Goal: Task Accomplishment & Management: Manage account settings

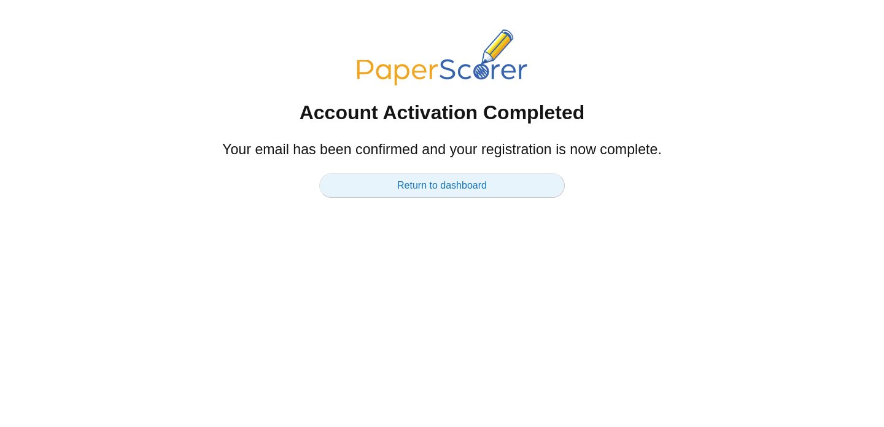
click at [452, 188] on link "Return to dashboard" at bounding box center [442, 185] width 246 height 25
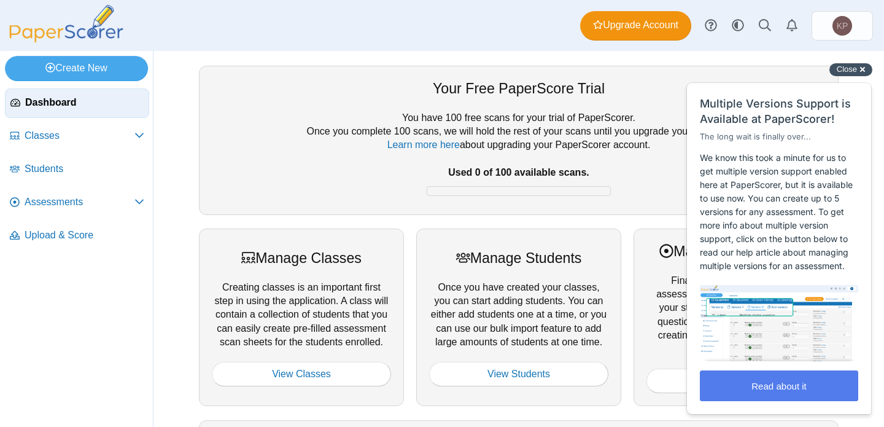
click at [856, 64] on span "Close" at bounding box center [847, 68] width 20 height 9
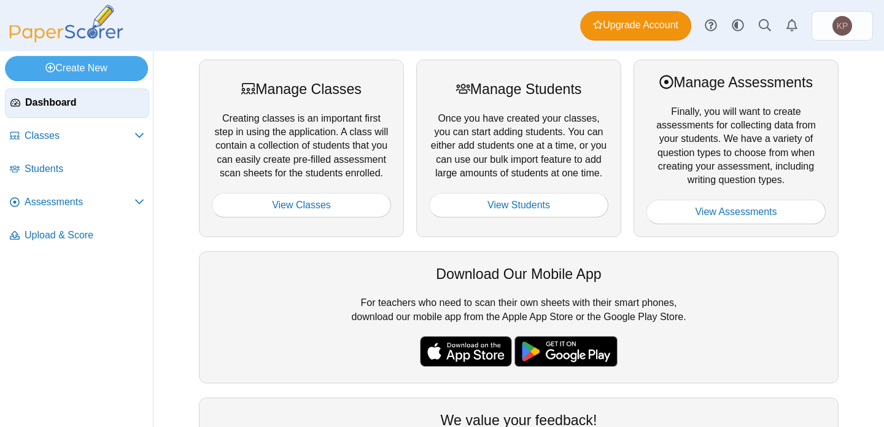
scroll to position [156, 0]
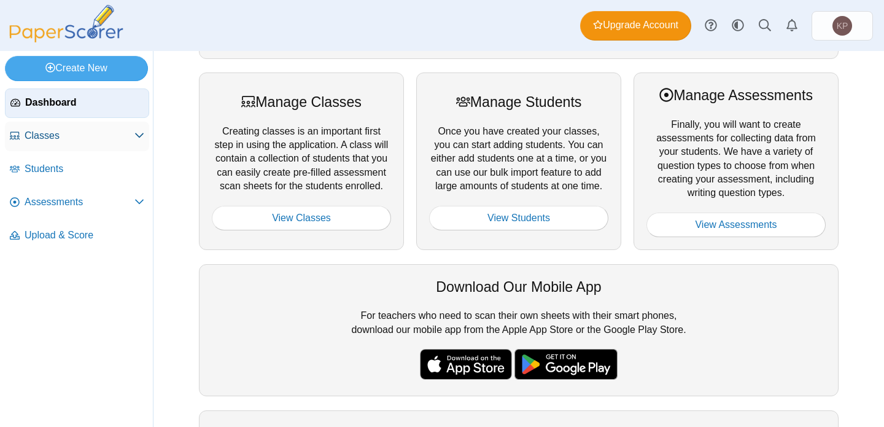
click at [114, 133] on span "Classes" at bounding box center [80, 136] width 110 height 14
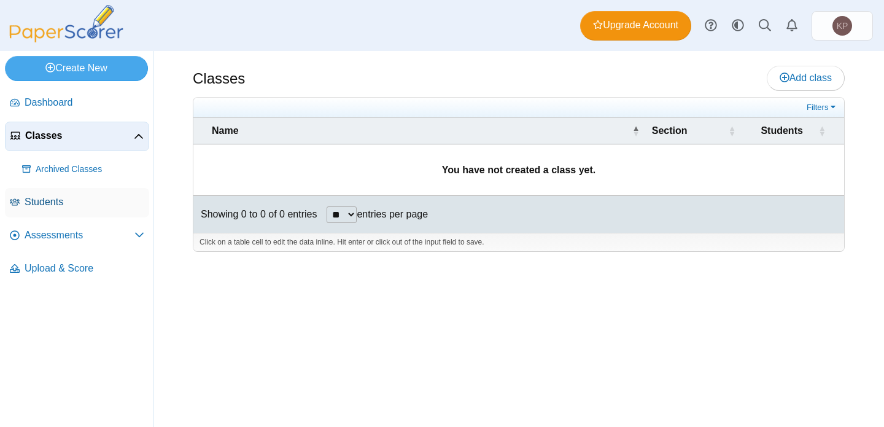
click at [90, 207] on span "Students" at bounding box center [85, 202] width 120 height 14
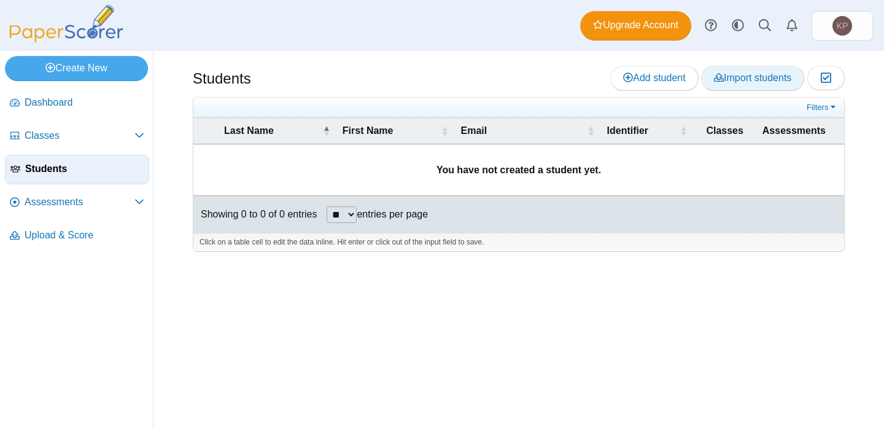
click at [764, 81] on span "Import students" at bounding box center [752, 77] width 77 height 10
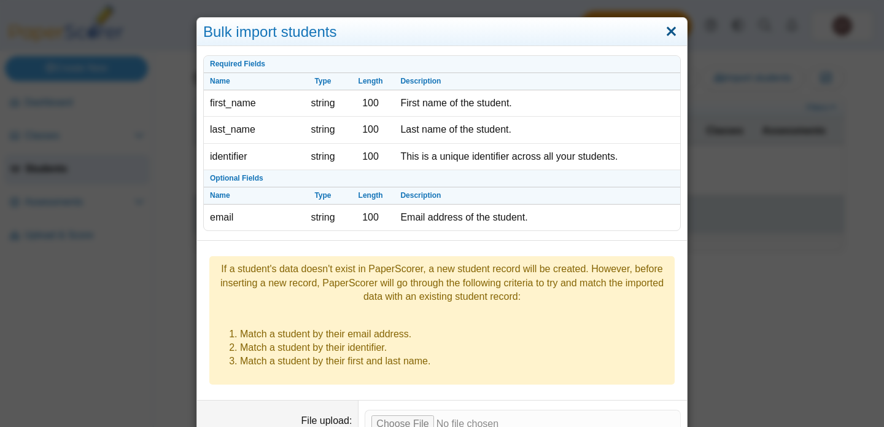
click at [675, 29] on link "Close" at bounding box center [671, 31] width 19 height 21
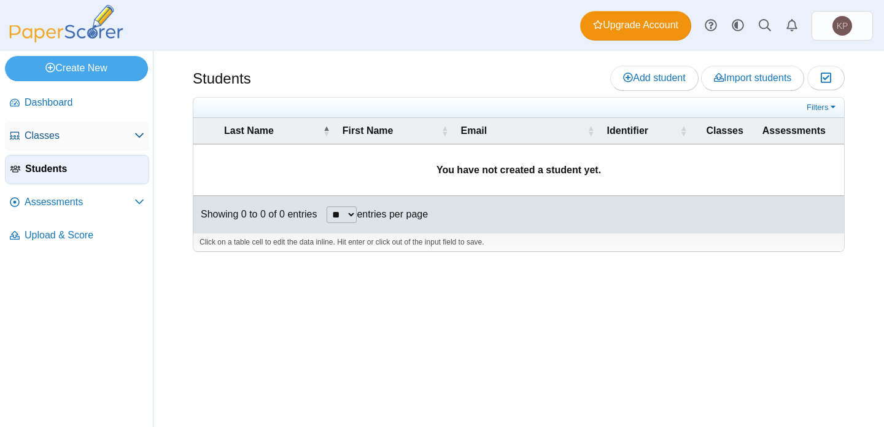
click at [61, 131] on span "Classes" at bounding box center [80, 136] width 110 height 14
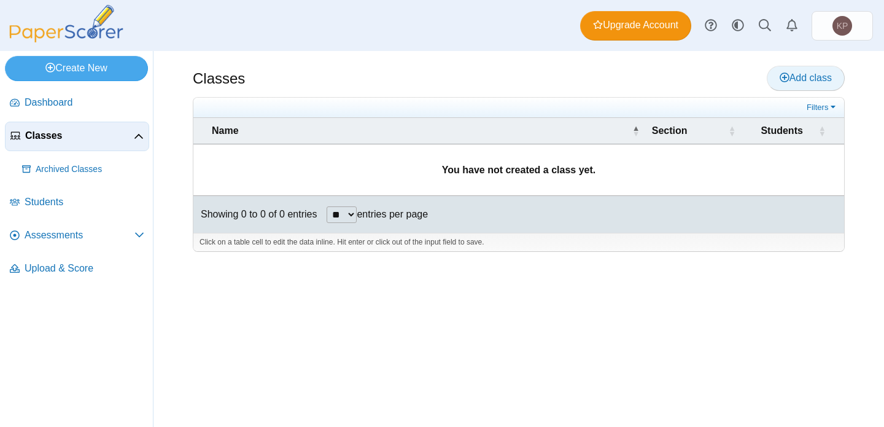
click at [814, 76] on span "Add class" at bounding box center [806, 77] width 52 height 10
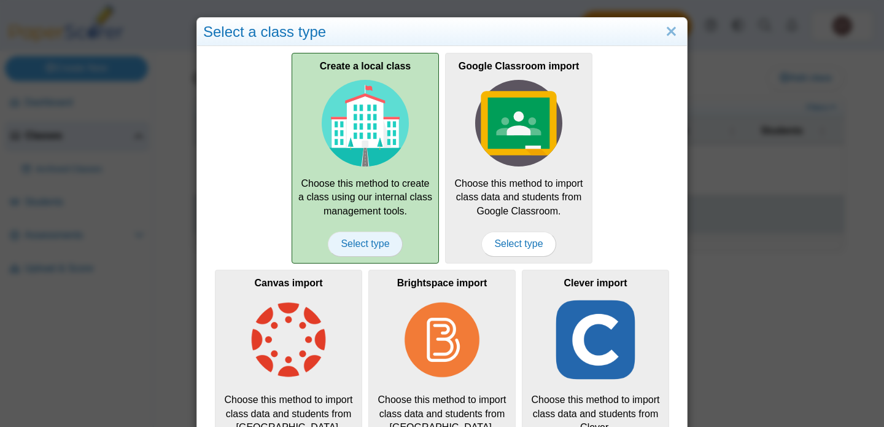
click at [382, 244] on span "Select type" at bounding box center [365, 243] width 74 height 25
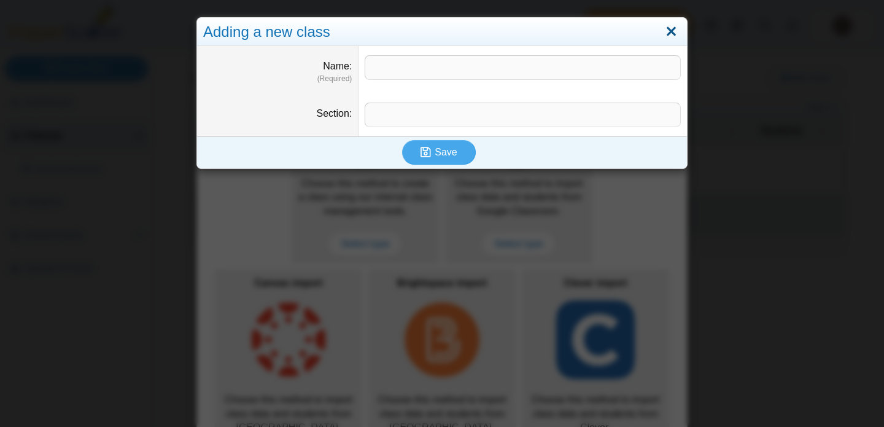
click at [672, 31] on link "Close" at bounding box center [671, 31] width 19 height 21
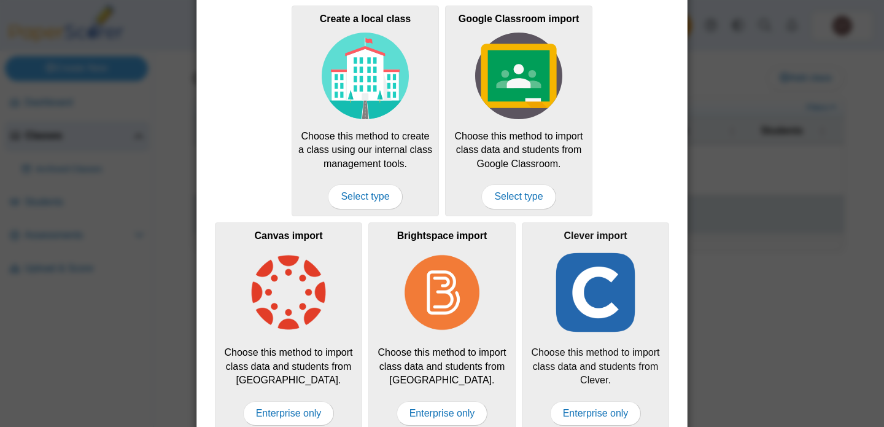
scroll to position [66, 0]
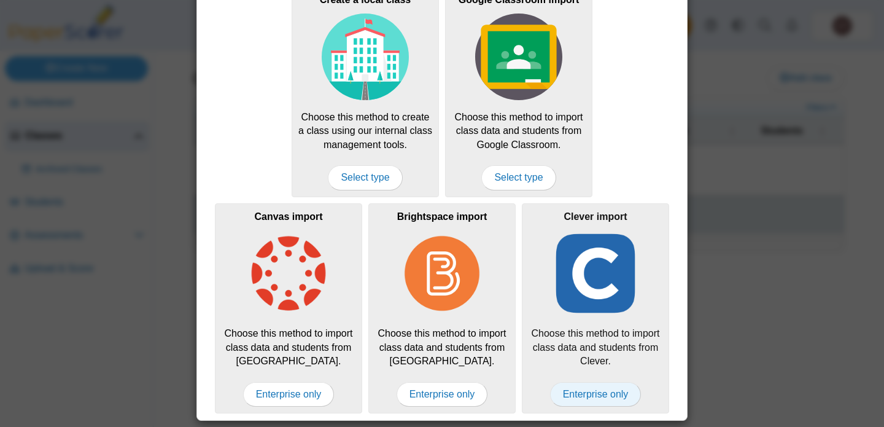
click at [586, 387] on span "Enterprise only" at bounding box center [595, 394] width 91 height 25
click at [570, 398] on span "Enterprise only" at bounding box center [595, 394] width 91 height 25
click at [359, 173] on span "Select type" at bounding box center [365, 177] width 74 height 25
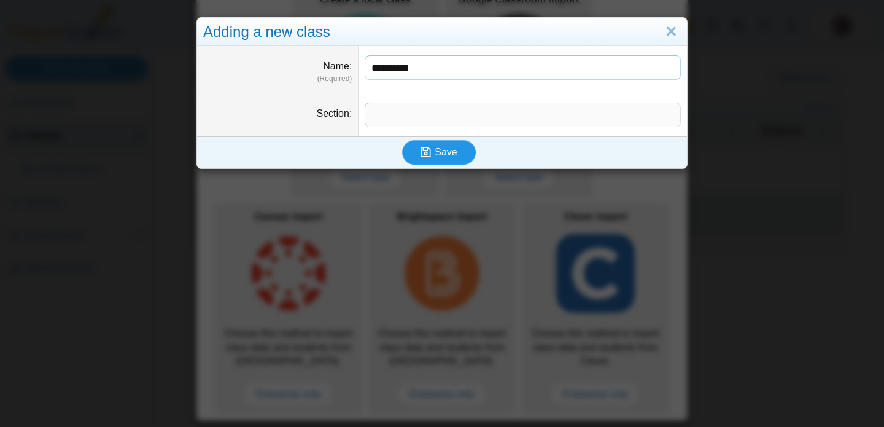
type input "**********"
click at [439, 157] on span "Save" at bounding box center [446, 152] width 22 height 10
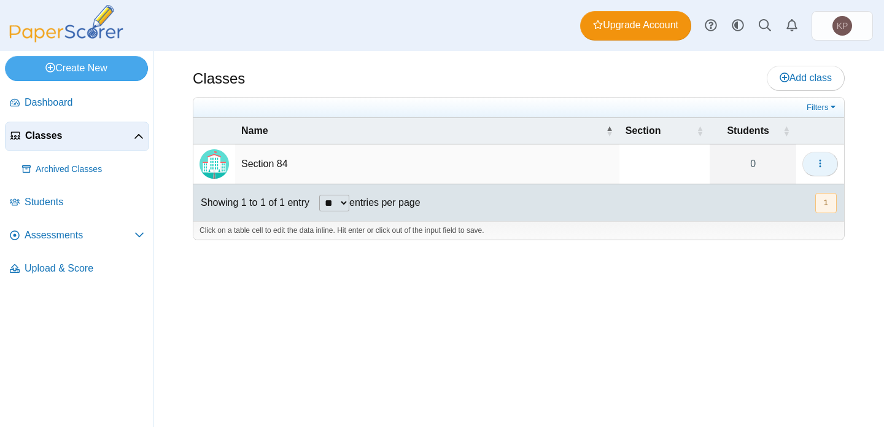
click at [820, 167] on icon "button" at bounding box center [820, 163] width 10 height 10
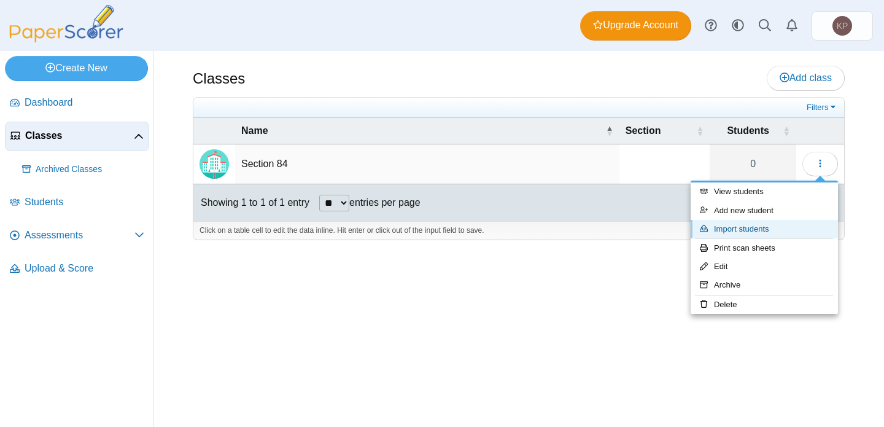
click at [771, 234] on link "Import students" at bounding box center [764, 229] width 147 height 18
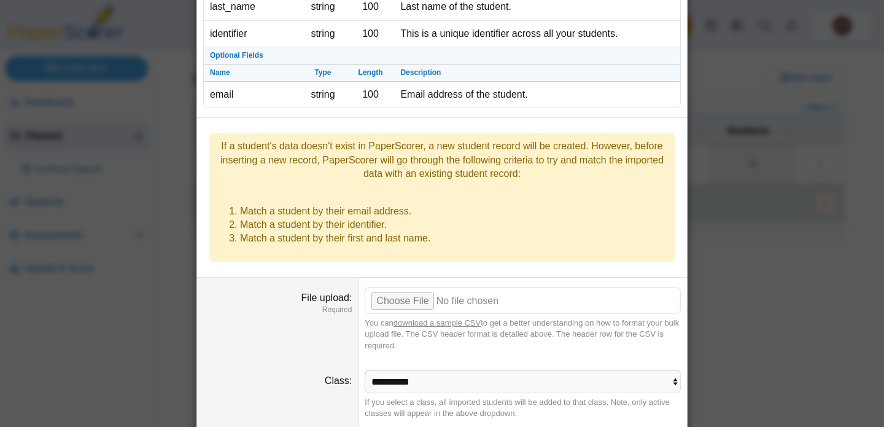
scroll to position [144, 0]
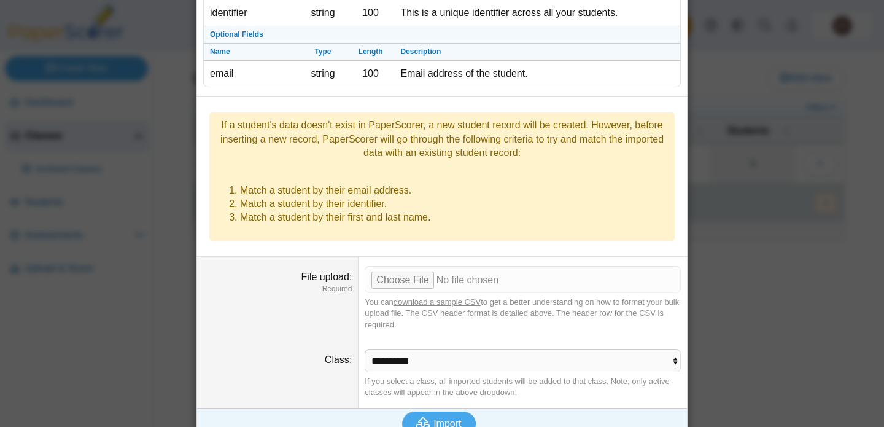
click at [462, 297] on link "download a sample CSV" at bounding box center [437, 301] width 87 height 9
click at [399, 266] on input "File upload" at bounding box center [523, 279] width 316 height 27
click at [438, 418] on span "Import" at bounding box center [447, 423] width 28 height 10
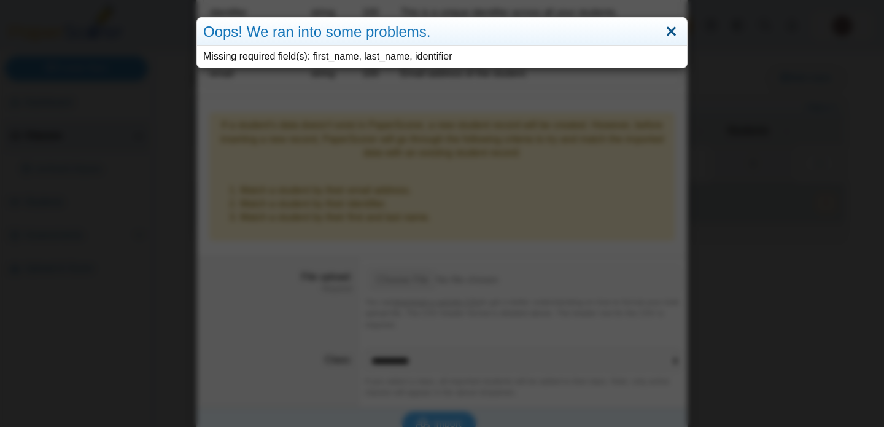
click at [674, 31] on link "Close" at bounding box center [671, 31] width 19 height 21
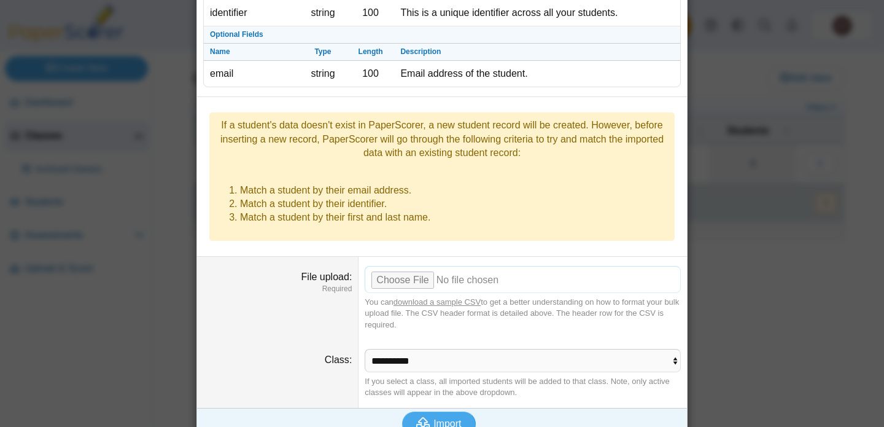
click at [389, 266] on input "File upload" at bounding box center [523, 279] width 316 height 27
click at [437, 418] on span "Import" at bounding box center [447, 423] width 28 height 10
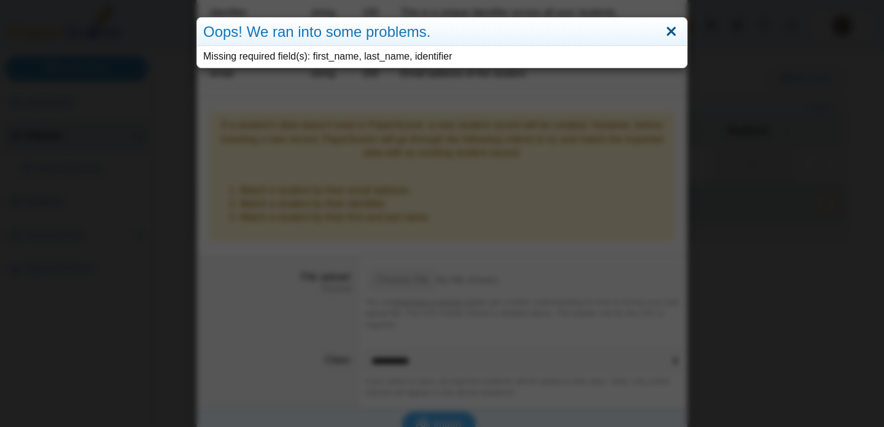
click at [675, 31] on link "Close" at bounding box center [671, 31] width 19 height 21
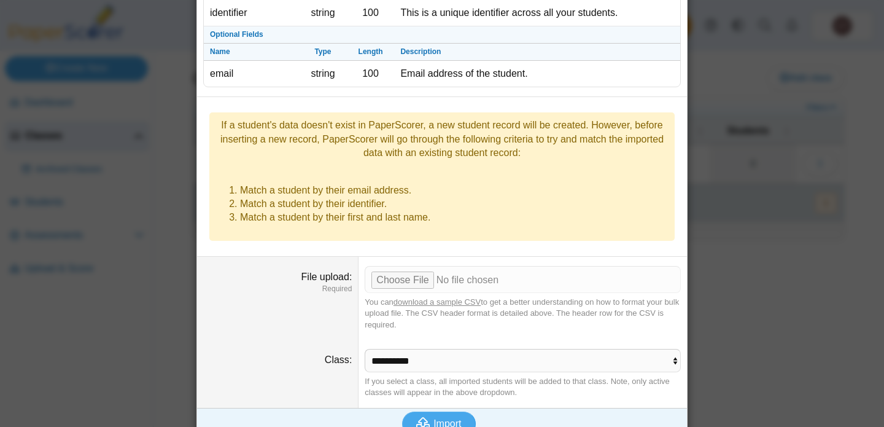
scroll to position [123, 0]
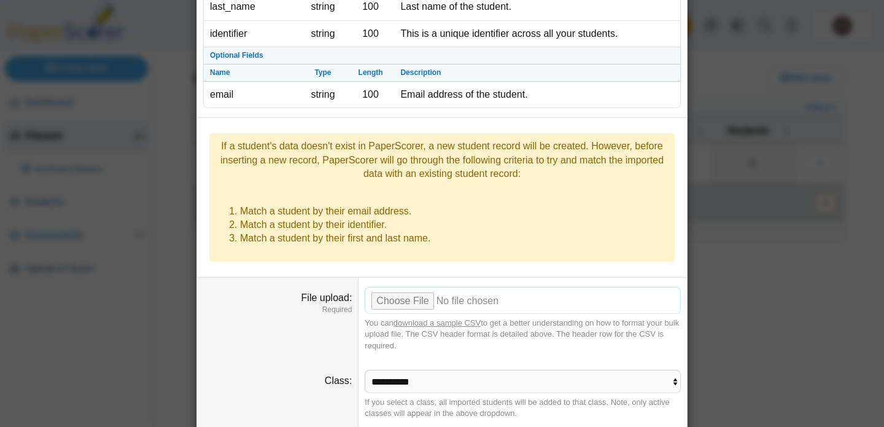
click at [398, 287] on input "File upload" at bounding box center [523, 300] width 316 height 27
type input "**********"
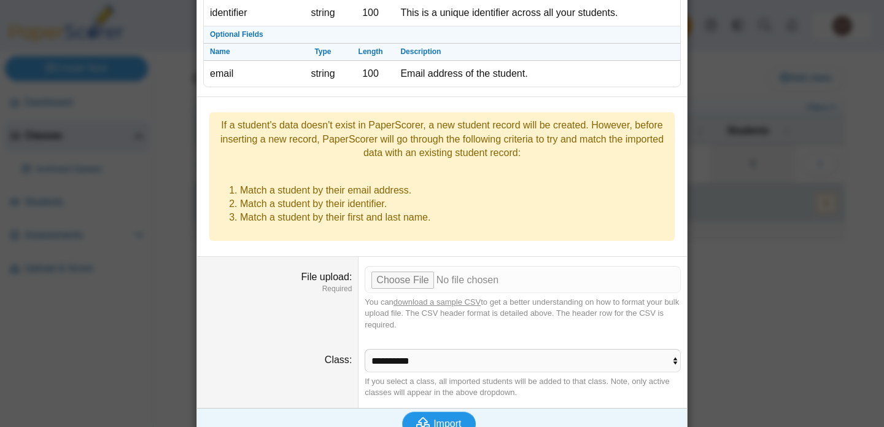
click at [437, 418] on span "Import" at bounding box center [447, 423] width 28 height 10
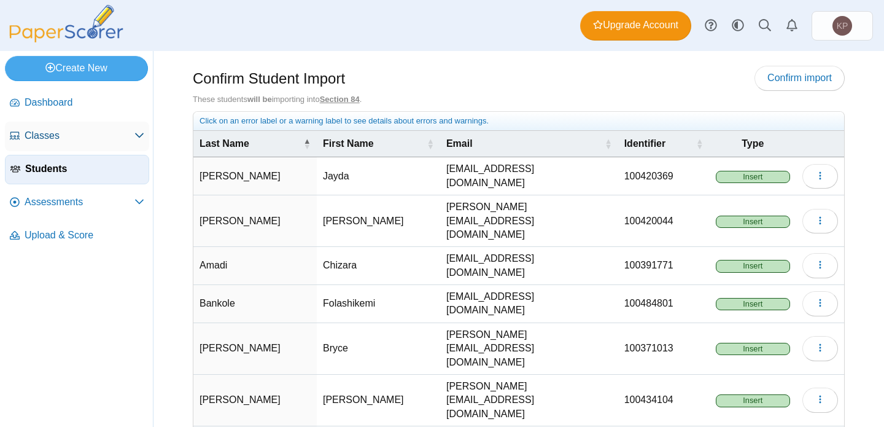
click at [29, 140] on span "Classes" at bounding box center [80, 136] width 110 height 14
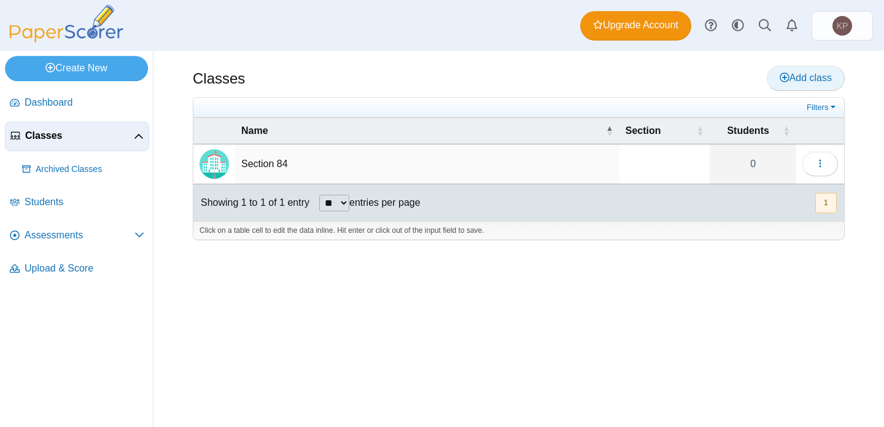
click at [794, 79] on span "Add class" at bounding box center [806, 77] width 52 height 10
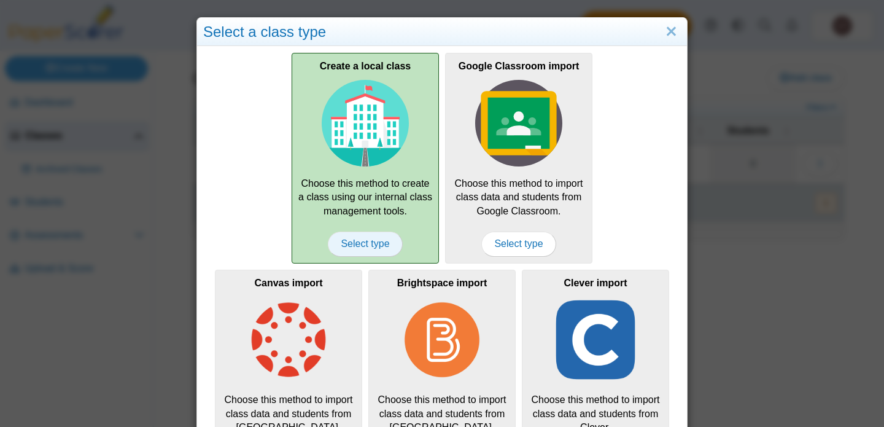
click at [367, 246] on span "Select type" at bounding box center [365, 243] width 74 height 25
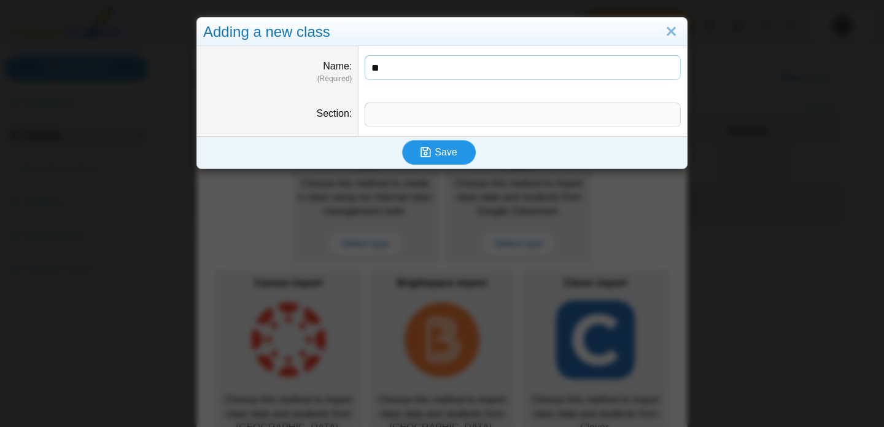
type input "**"
click at [429, 154] on icon "submit" at bounding box center [426, 152] width 10 height 12
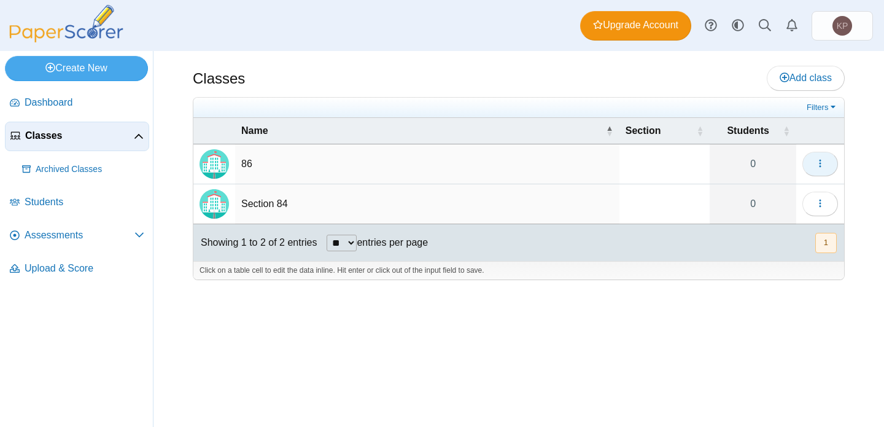
click at [829, 171] on button "button" at bounding box center [820, 164] width 36 height 25
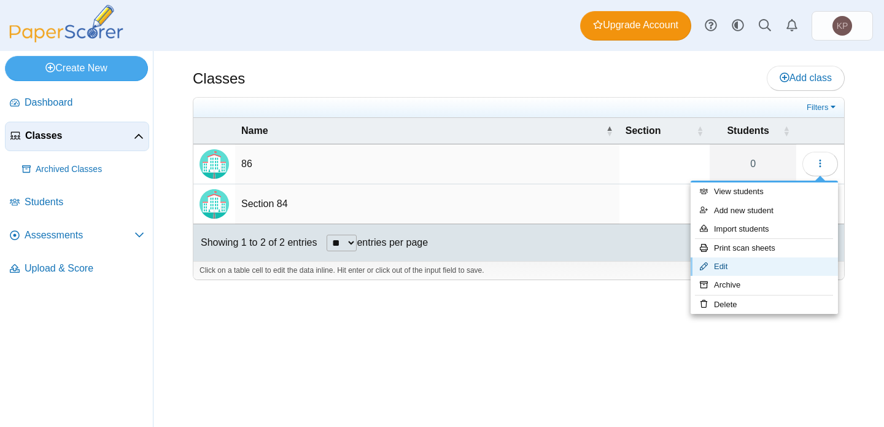
click at [785, 259] on link "Edit" at bounding box center [764, 266] width 147 height 18
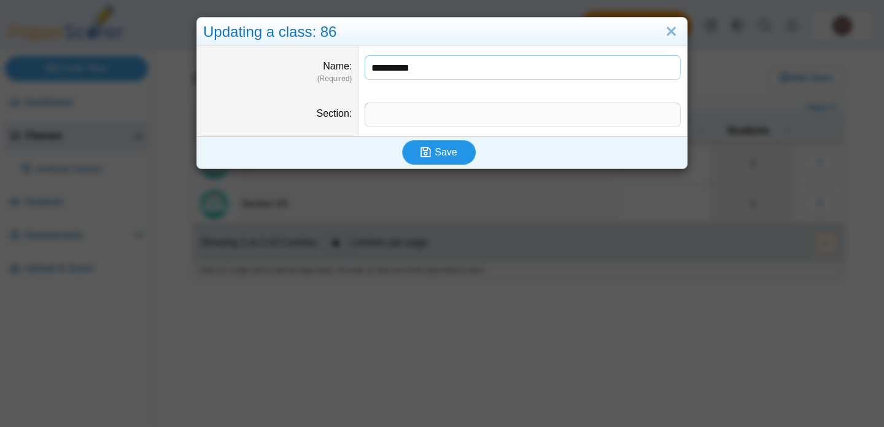
type input "**********"
click at [441, 147] on span "Save" at bounding box center [446, 152] width 22 height 10
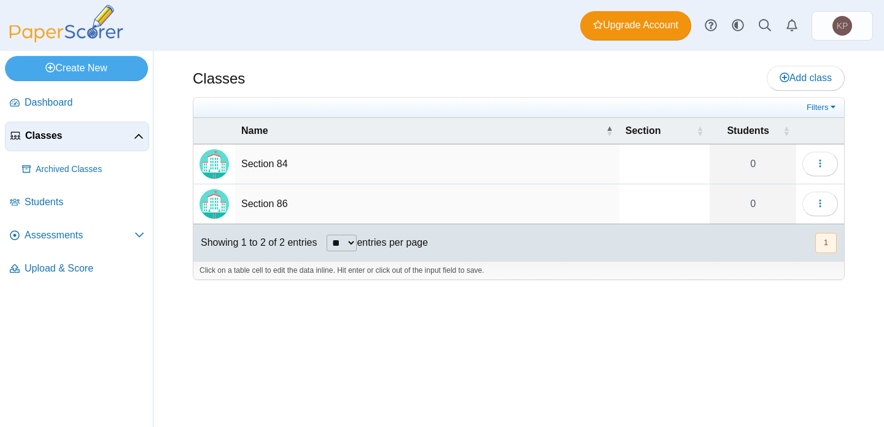
click at [264, 199] on td "Section 86" at bounding box center [427, 204] width 384 height 40
click at [217, 206] on img "Locally created class" at bounding box center [214, 203] width 29 height 29
click at [823, 204] on icon "button" at bounding box center [820, 203] width 10 height 10
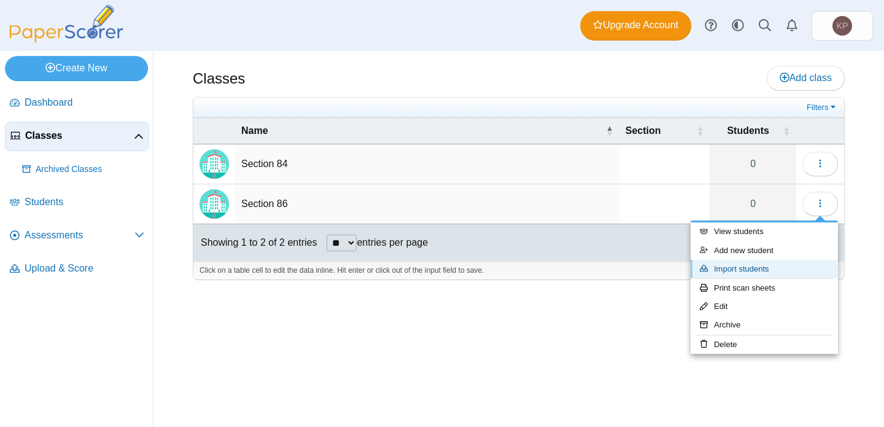
click at [756, 269] on link "Import students" at bounding box center [764, 269] width 147 height 18
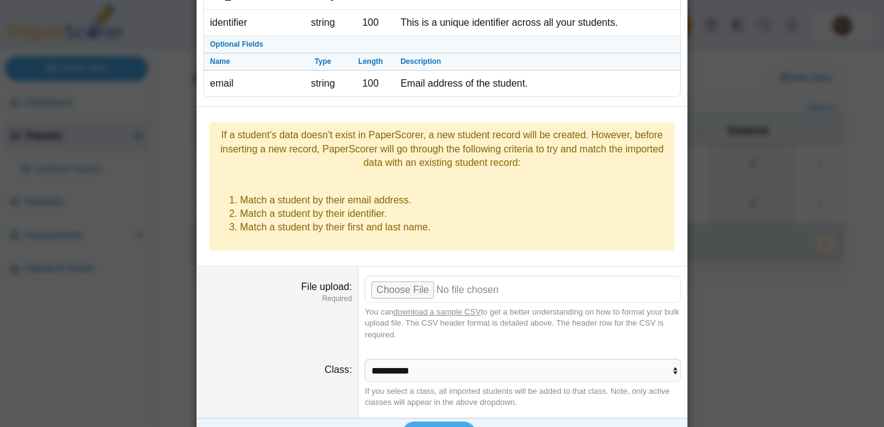
scroll to position [144, 0]
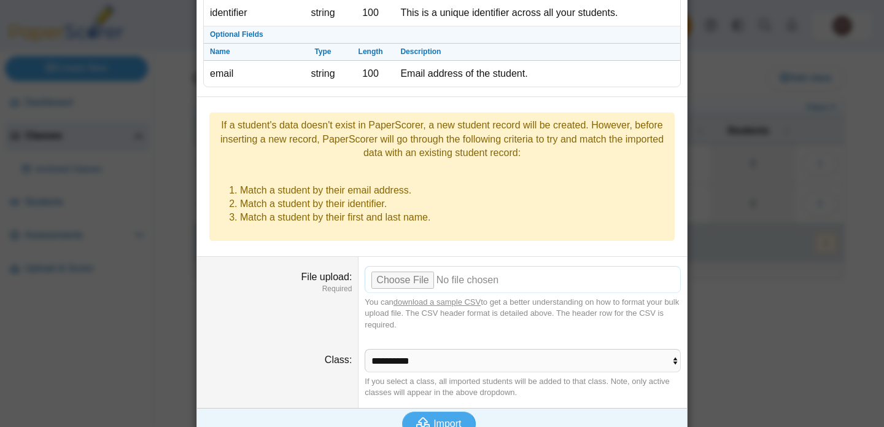
click at [416, 266] on input "File upload" at bounding box center [523, 279] width 316 height 27
type input "**********"
click at [445, 418] on span "Import" at bounding box center [447, 423] width 28 height 10
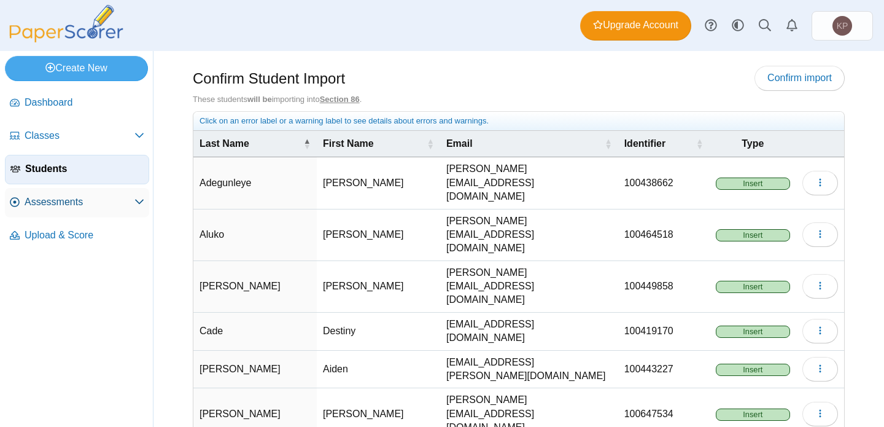
click at [52, 204] on span "Assessments" at bounding box center [80, 202] width 110 height 14
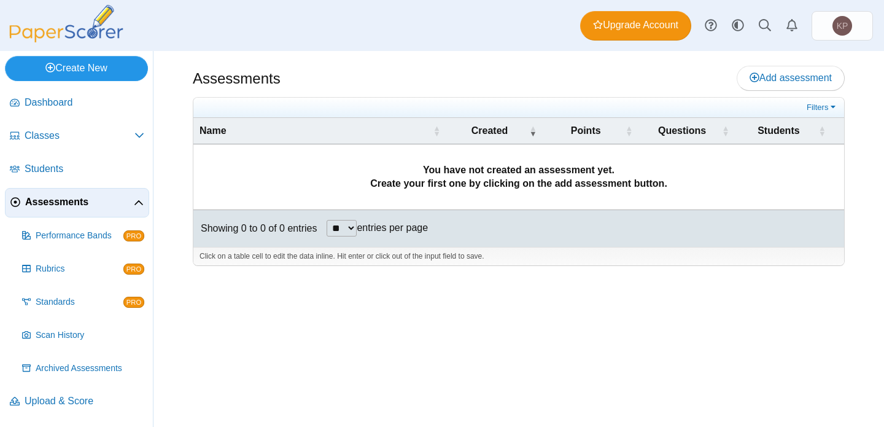
click at [77, 68] on link "Create New" at bounding box center [76, 68] width 143 height 25
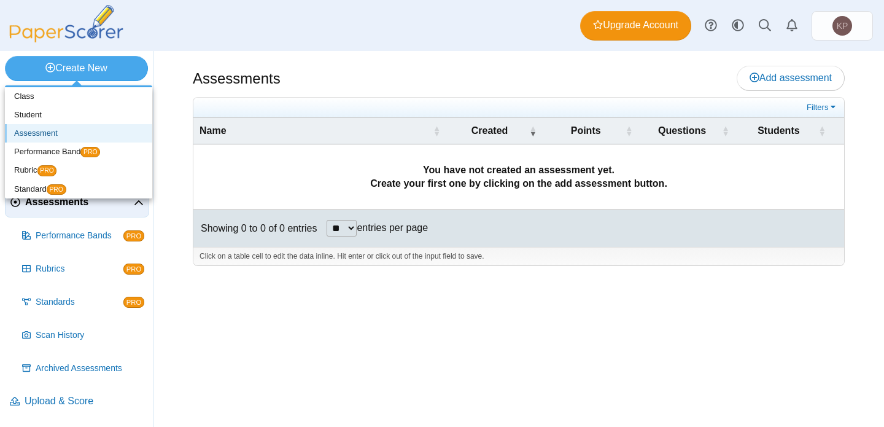
click at [52, 130] on link "Assessment" at bounding box center [78, 133] width 147 height 18
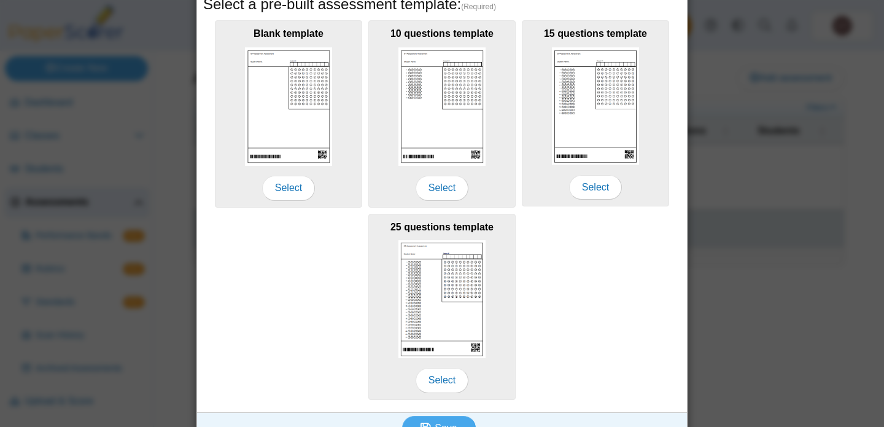
scroll to position [249, 0]
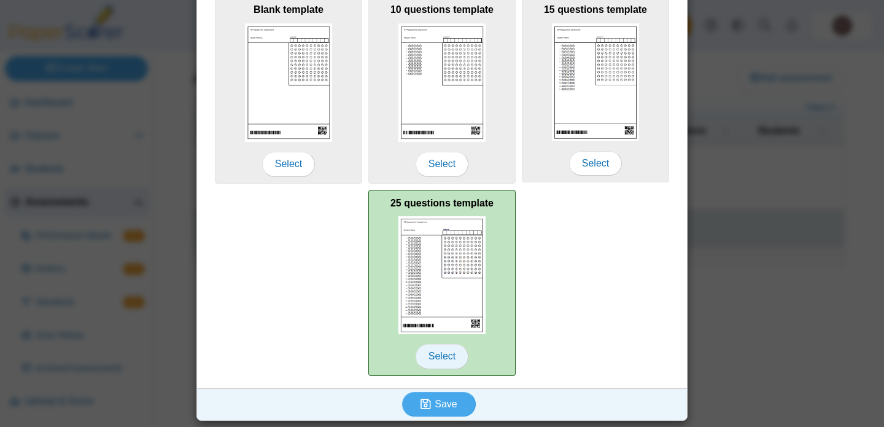
click at [451, 357] on span "Select" at bounding box center [442, 356] width 53 height 25
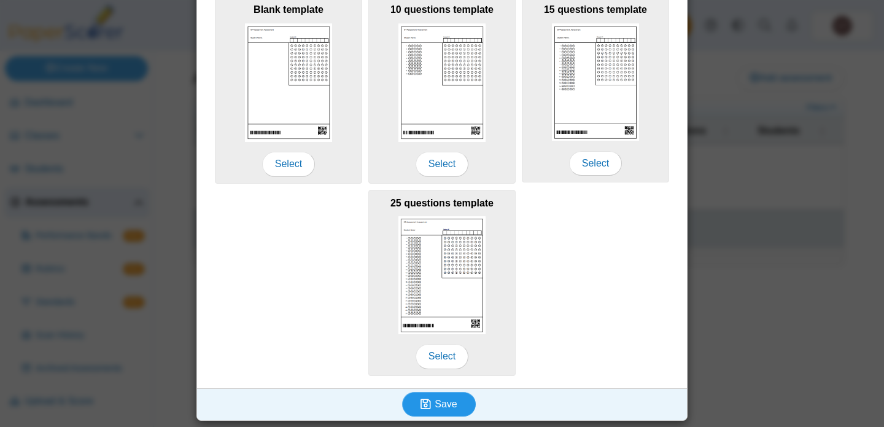
click at [431, 414] on button "Save" at bounding box center [439, 404] width 74 height 25
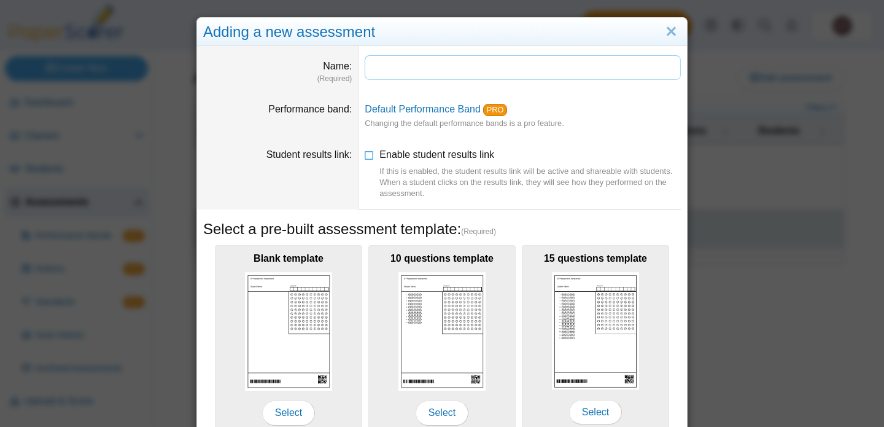
click at [405, 69] on input "Name" at bounding box center [523, 67] width 316 height 25
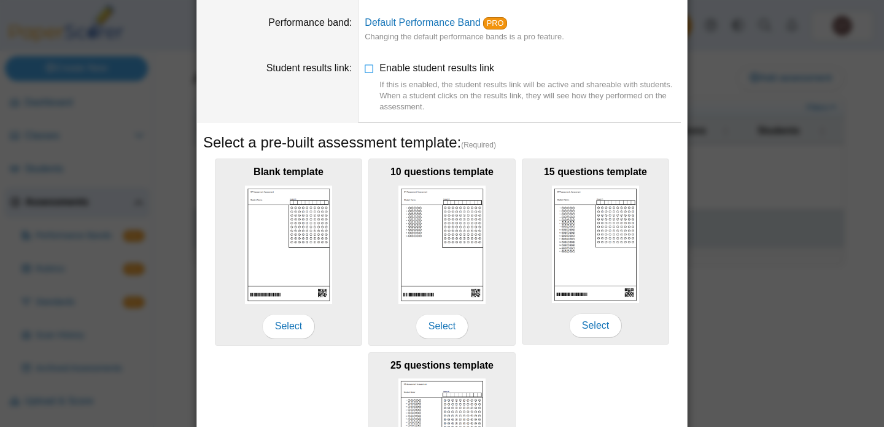
scroll to position [249, 0]
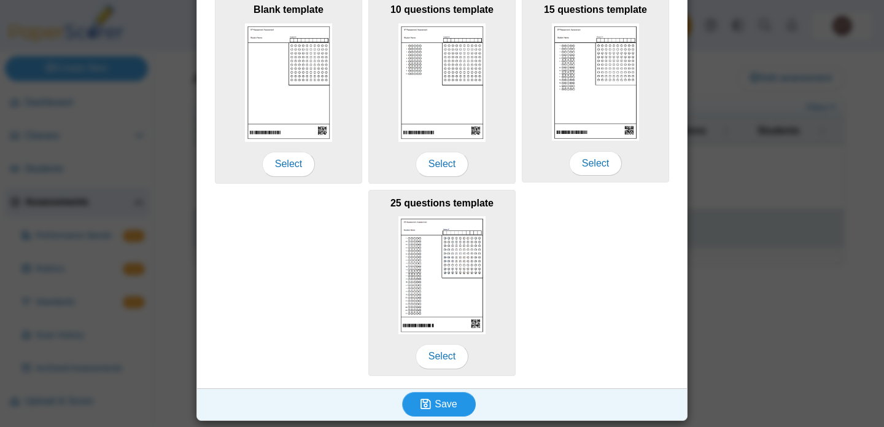
type input "**********"
click at [435, 404] on span "Save" at bounding box center [446, 403] width 22 height 10
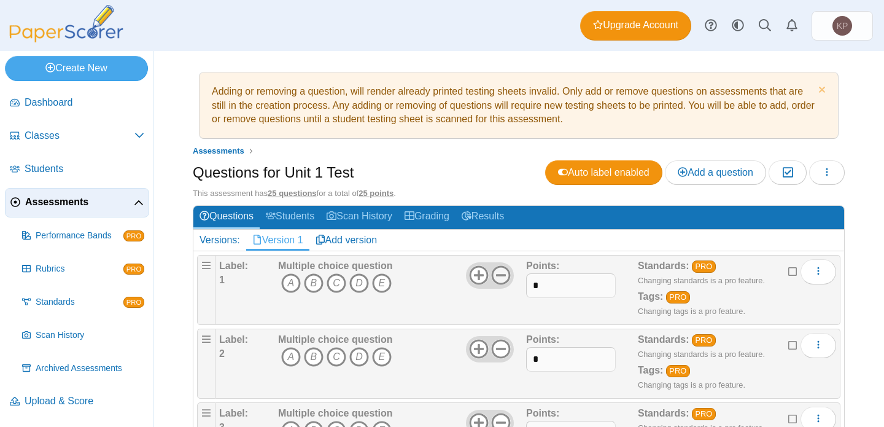
click at [502, 275] on use at bounding box center [501, 275] width 19 height 19
click at [500, 351] on icon at bounding box center [501, 349] width 20 height 20
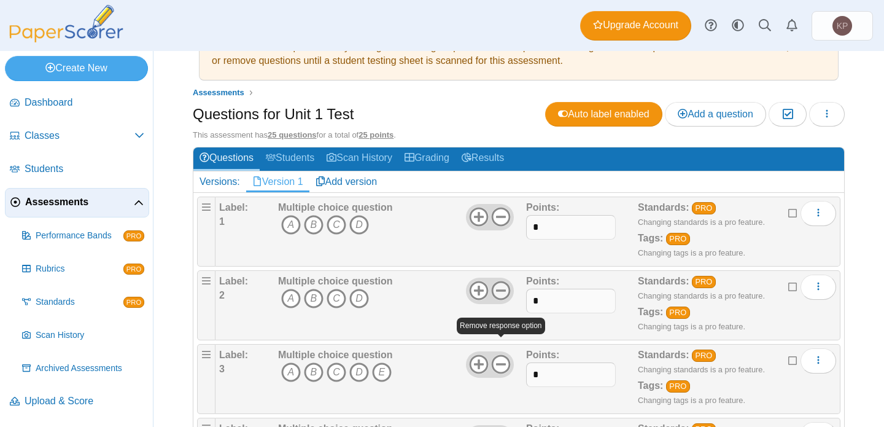
scroll to position [84, 0]
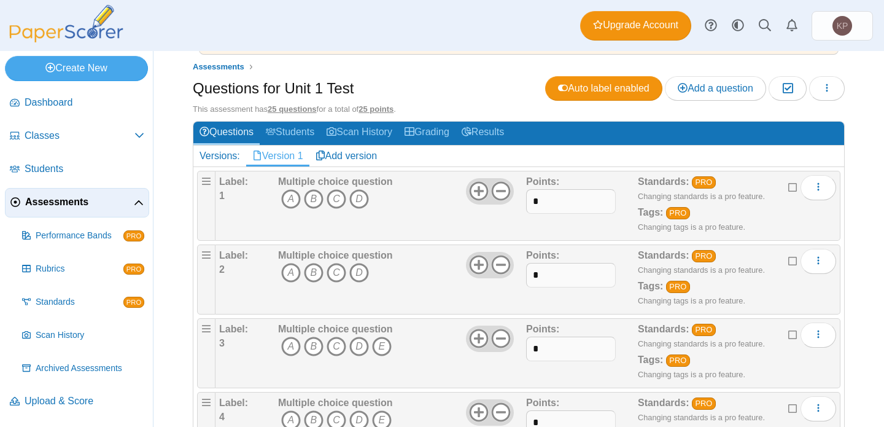
click at [499, 335] on icon at bounding box center [501, 338] width 20 height 20
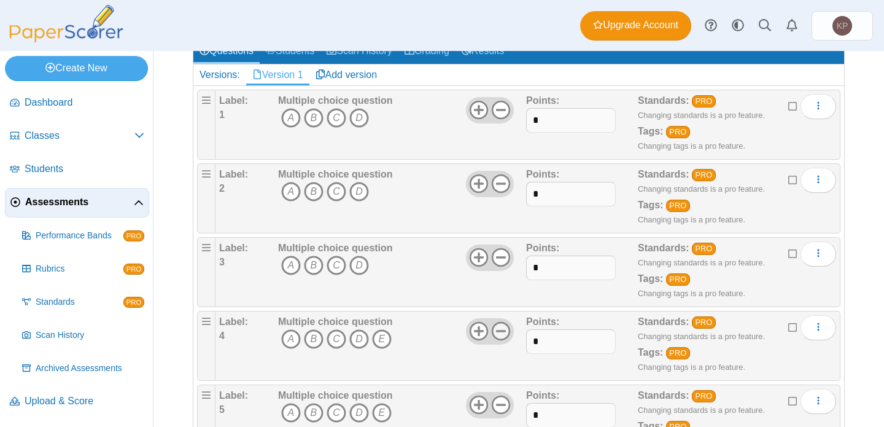
click at [500, 332] on use at bounding box center [501, 331] width 19 height 19
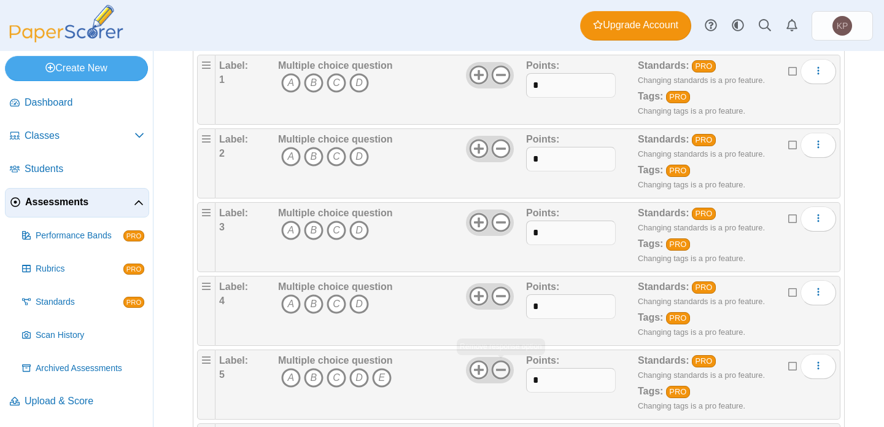
click at [500, 362] on use at bounding box center [501, 369] width 19 height 19
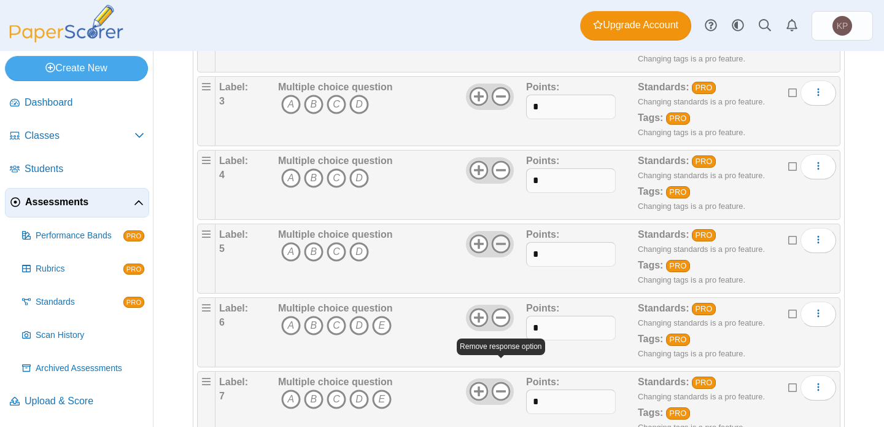
scroll to position [379, 0]
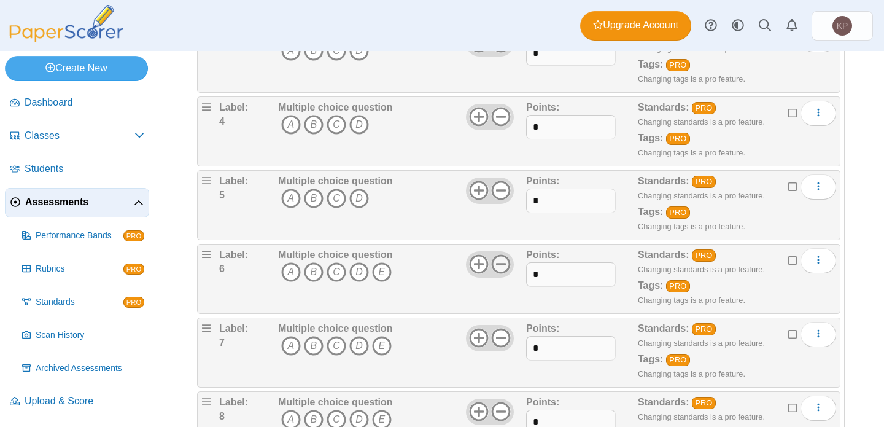
click at [499, 268] on icon at bounding box center [501, 264] width 20 height 20
click at [503, 335] on icon at bounding box center [501, 338] width 20 height 20
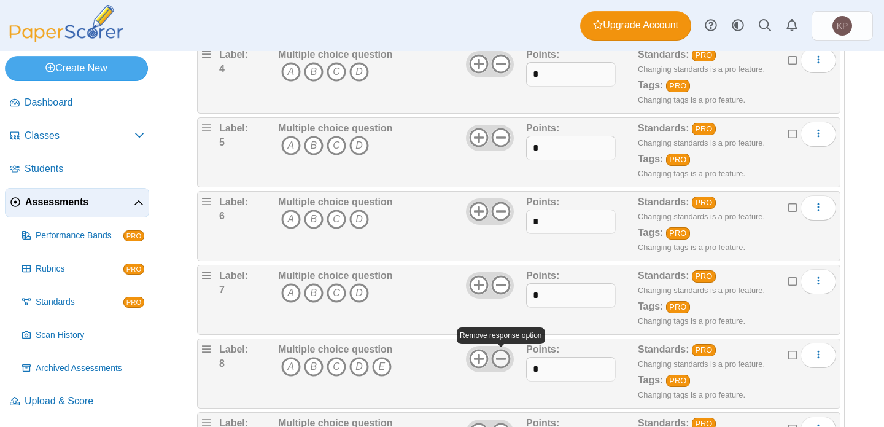
click at [502, 359] on use at bounding box center [501, 358] width 19 height 19
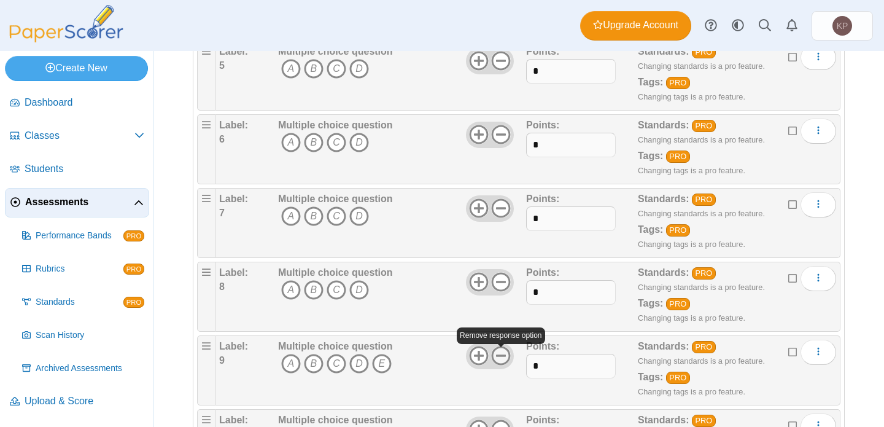
click at [502, 357] on icon at bounding box center [501, 356] width 20 height 20
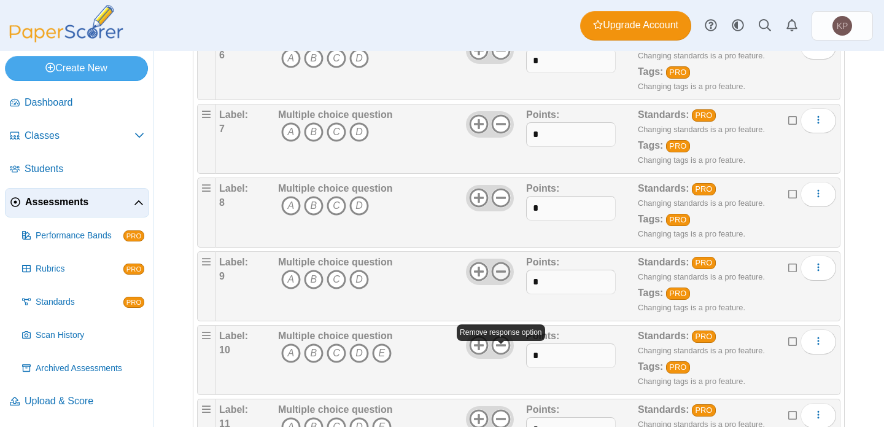
scroll to position [594, 0]
click at [500, 341] on div at bounding box center [501, 342] width 6 height 3
click at [500, 341] on icon at bounding box center [501, 345] width 20 height 20
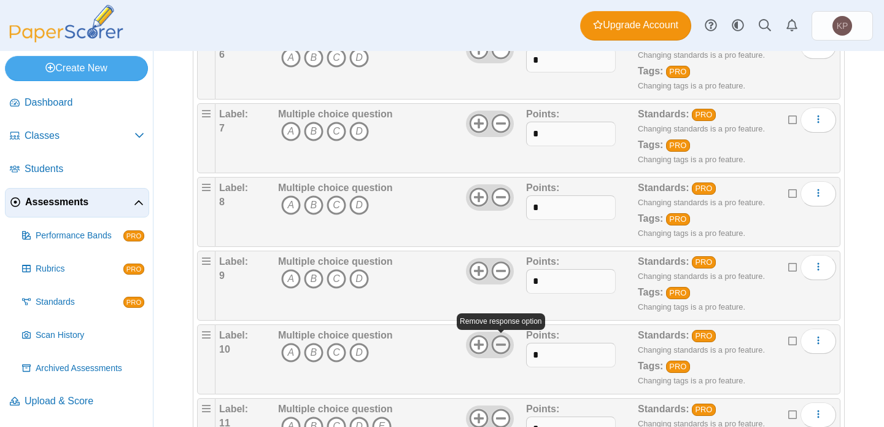
scroll to position [685, 0]
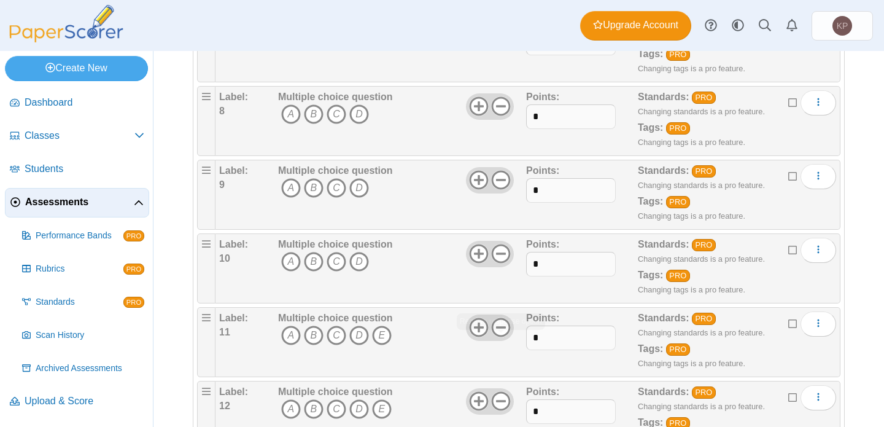
click at [500, 325] on div "Remove response option" at bounding box center [501, 321] width 88 height 17
click at [500, 325] on icon at bounding box center [501, 327] width 20 height 20
click at [503, 399] on icon at bounding box center [501, 401] width 20 height 20
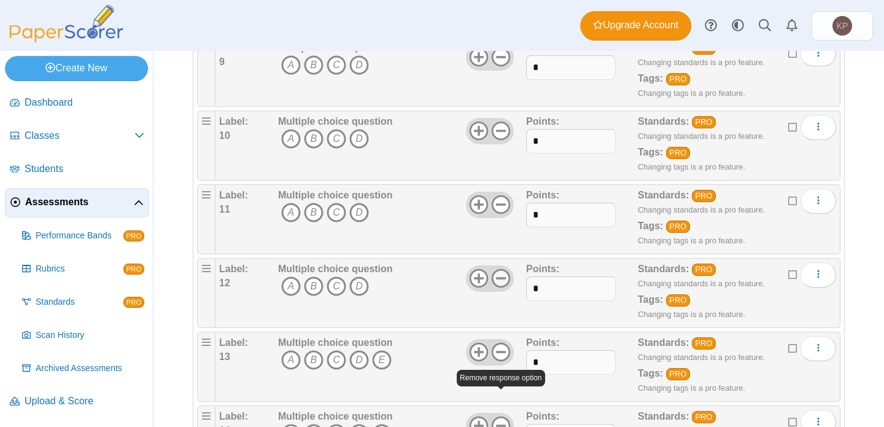
scroll to position [809, 0]
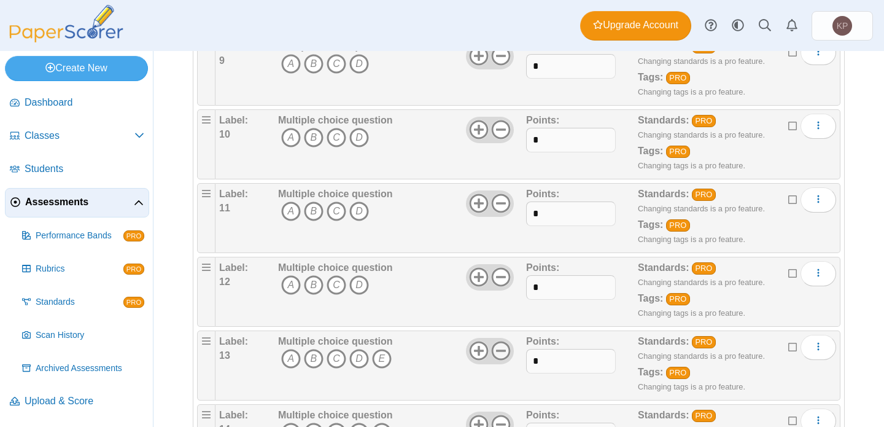
click at [500, 342] on use at bounding box center [501, 350] width 19 height 19
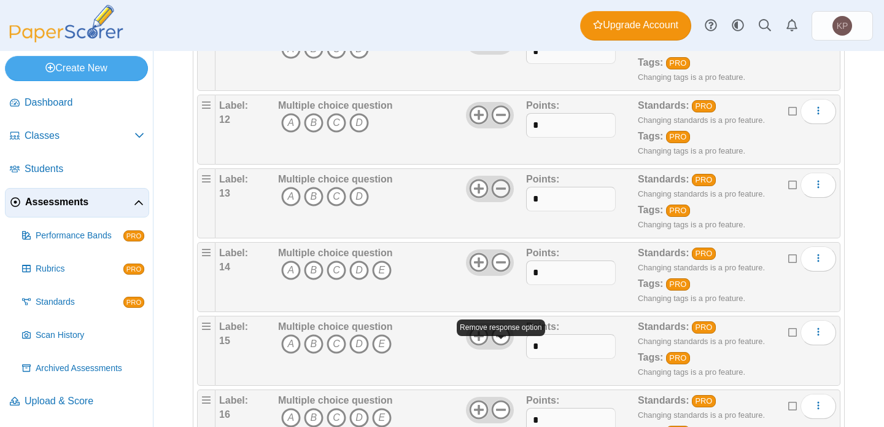
scroll to position [987, 0]
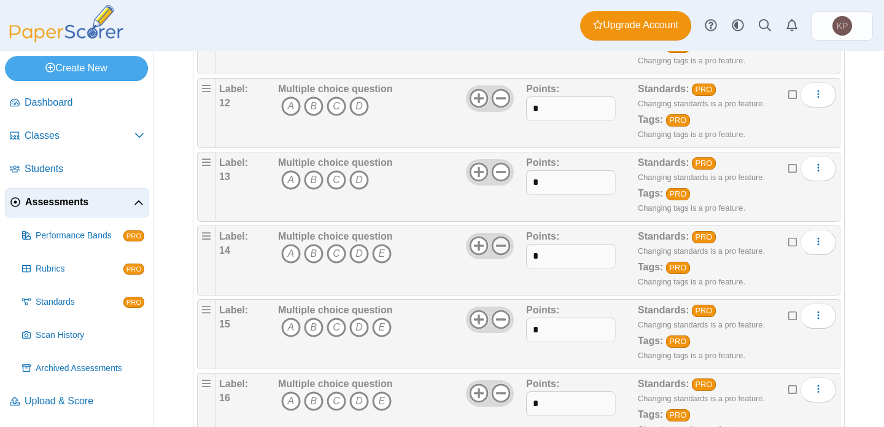
click at [500, 243] on icon at bounding box center [501, 246] width 20 height 20
click at [500, 316] on icon at bounding box center [501, 319] width 20 height 20
click at [503, 396] on icon at bounding box center [501, 393] width 20 height 20
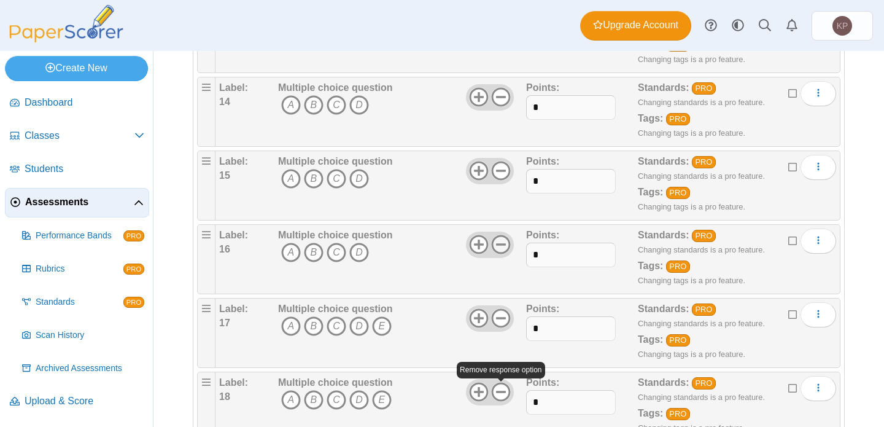
scroll to position [1148, 0]
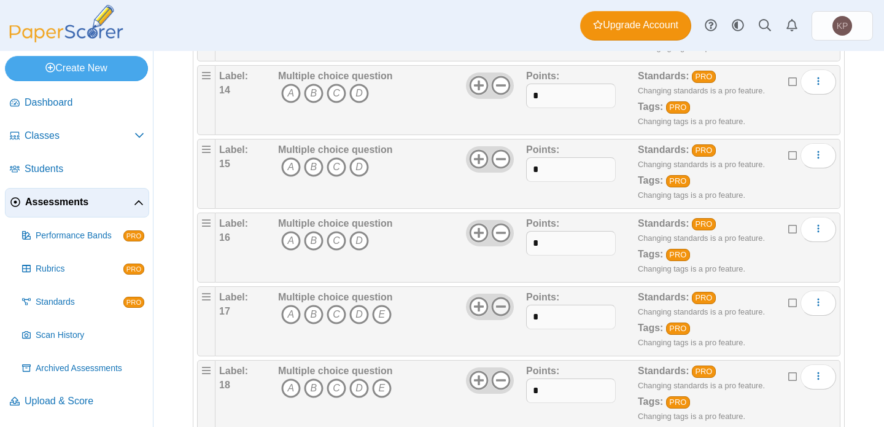
click at [500, 303] on icon at bounding box center [501, 307] width 20 height 20
click at [500, 382] on icon at bounding box center [501, 380] width 20 height 20
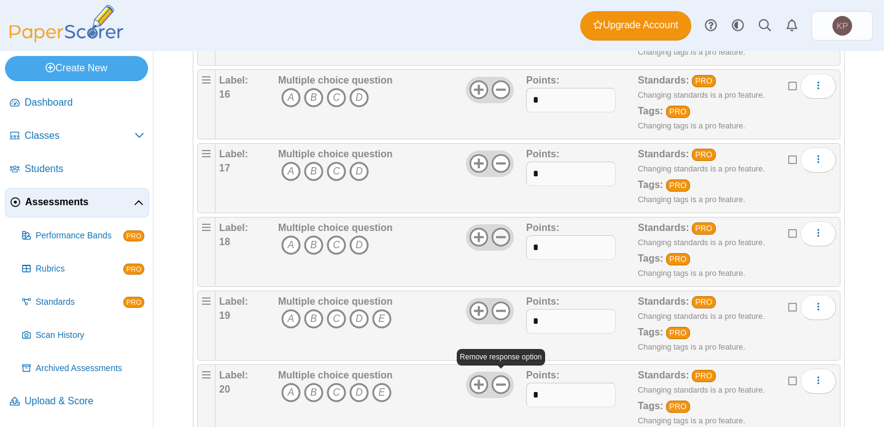
scroll to position [1313, 0]
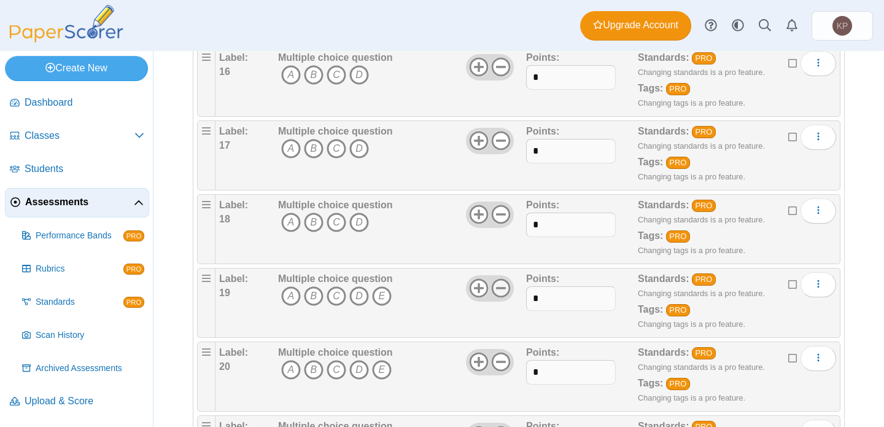
click at [499, 286] on icon at bounding box center [501, 288] width 20 height 20
click at [501, 360] on icon at bounding box center [501, 362] width 20 height 20
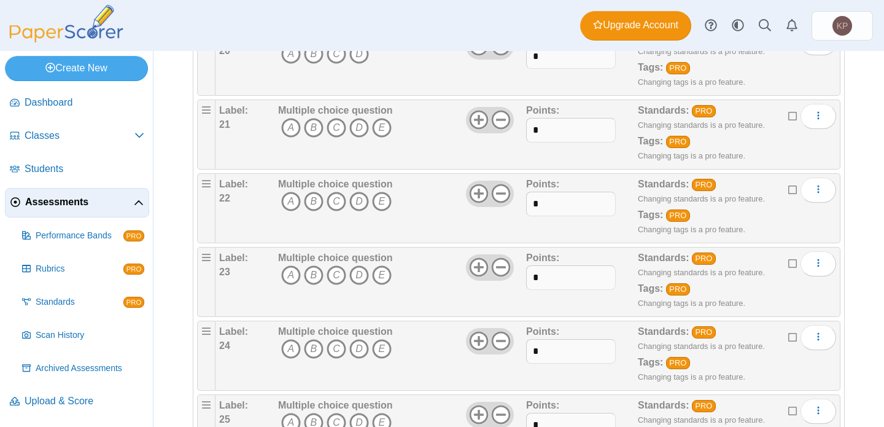
scroll to position [1636, 0]
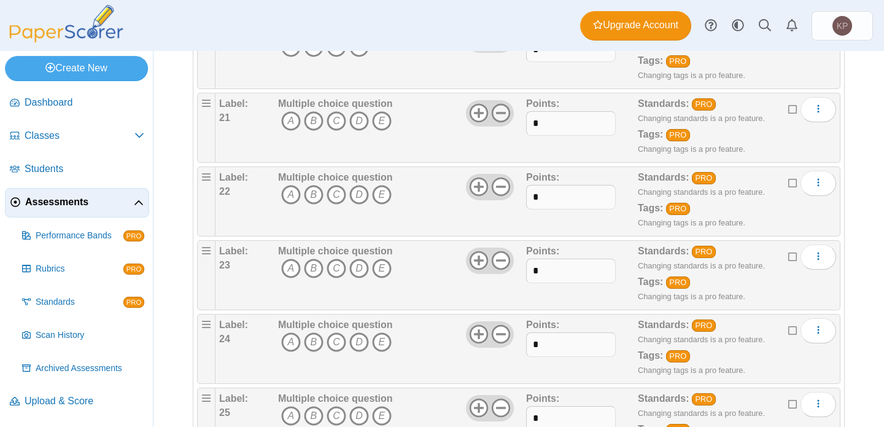
click at [502, 118] on icon at bounding box center [501, 113] width 20 height 20
click at [502, 177] on use at bounding box center [501, 186] width 19 height 19
click at [503, 264] on icon at bounding box center [501, 261] width 20 height 20
click at [502, 335] on icon at bounding box center [501, 334] width 20 height 20
click at [503, 412] on icon at bounding box center [501, 408] width 20 height 20
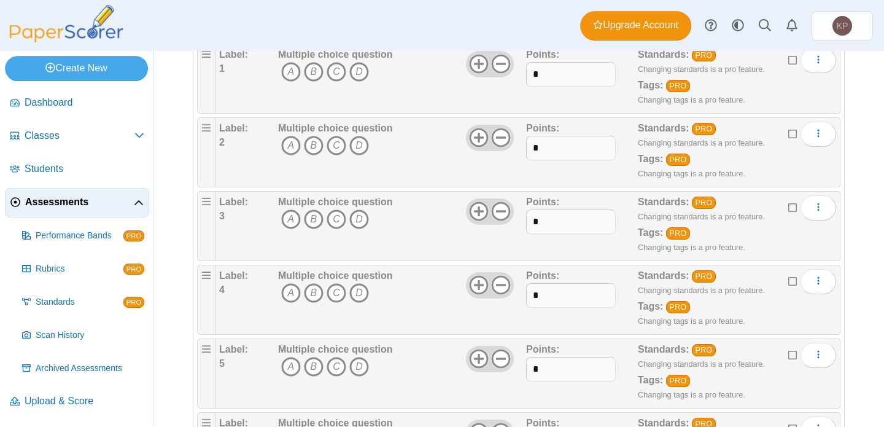
scroll to position [0, 0]
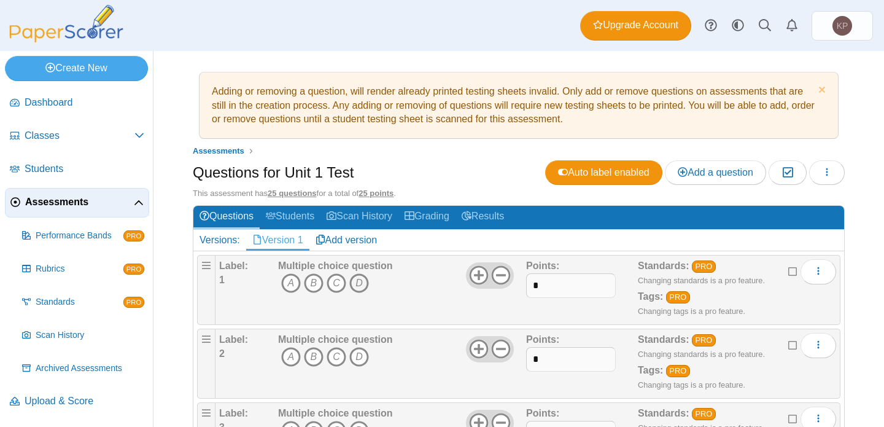
click at [362, 282] on icon "D" at bounding box center [359, 283] width 20 height 20
click at [359, 353] on icon "D" at bounding box center [359, 357] width 20 height 20
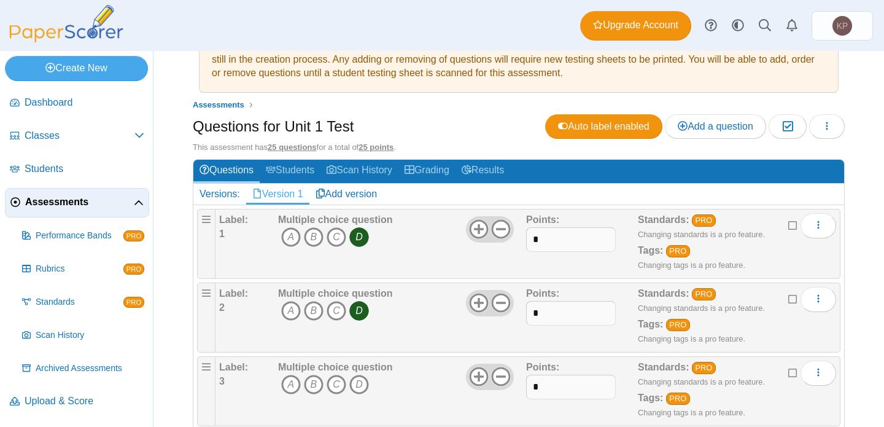
scroll to position [61, 0]
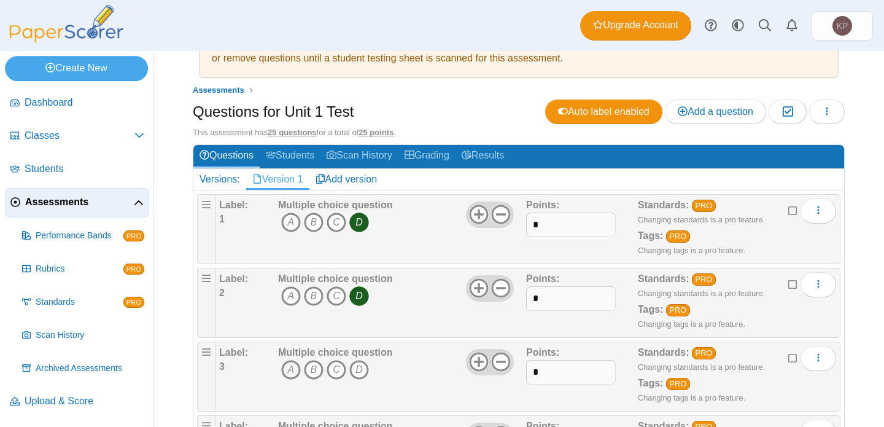
click at [292, 373] on icon "A" at bounding box center [291, 370] width 20 height 20
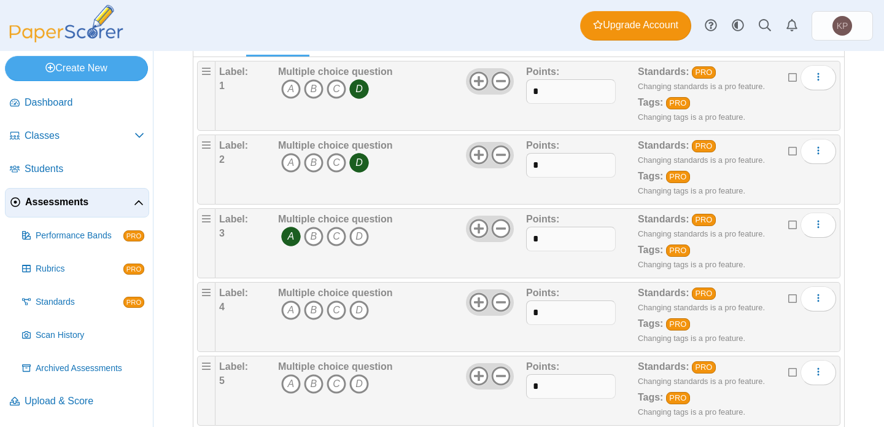
scroll to position [198, 0]
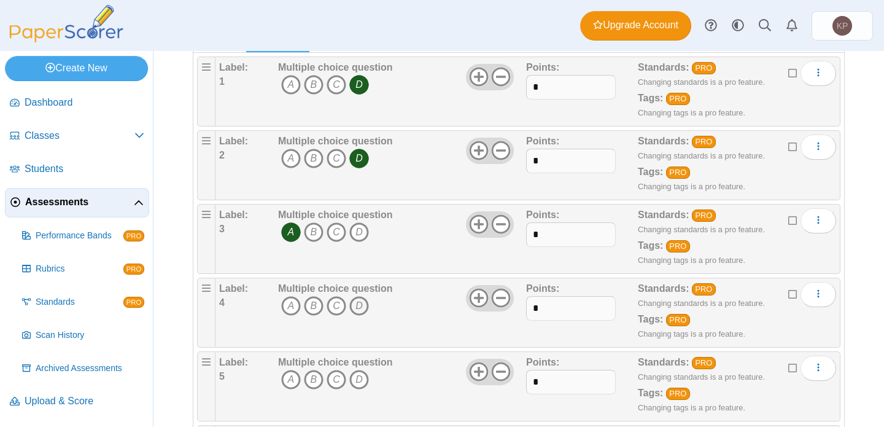
click at [367, 309] on icon "D" at bounding box center [359, 306] width 20 height 20
click at [312, 374] on icon "B" at bounding box center [314, 380] width 20 height 20
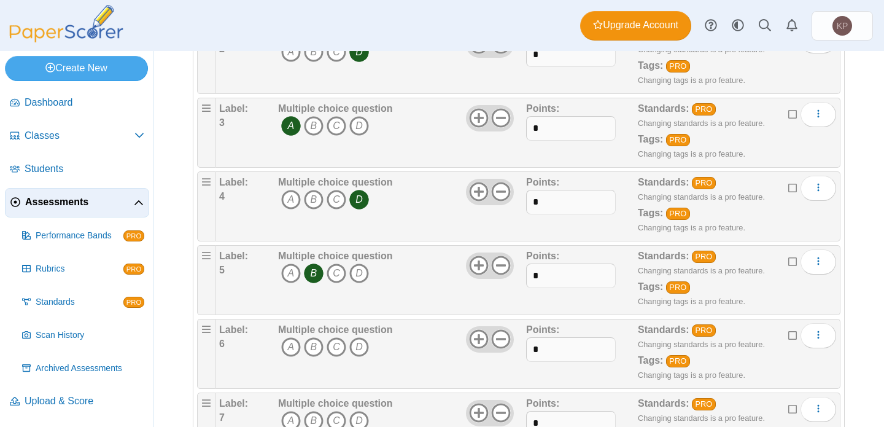
scroll to position [324, 0]
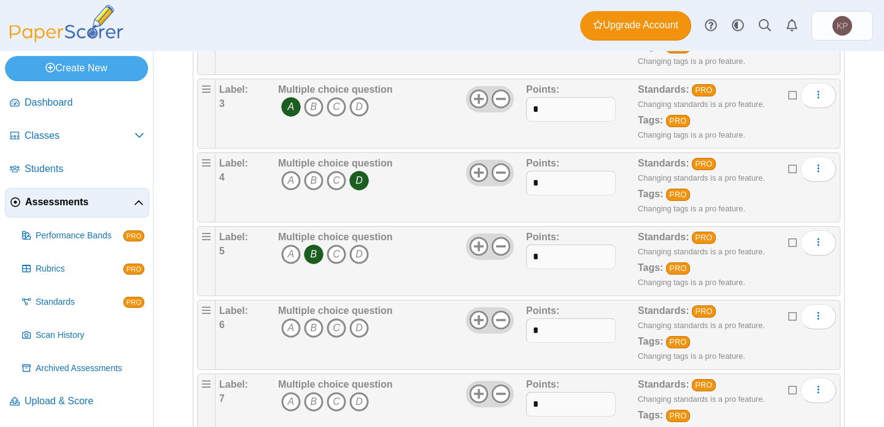
click at [336, 335] on icon "C" at bounding box center [337, 328] width 20 height 20
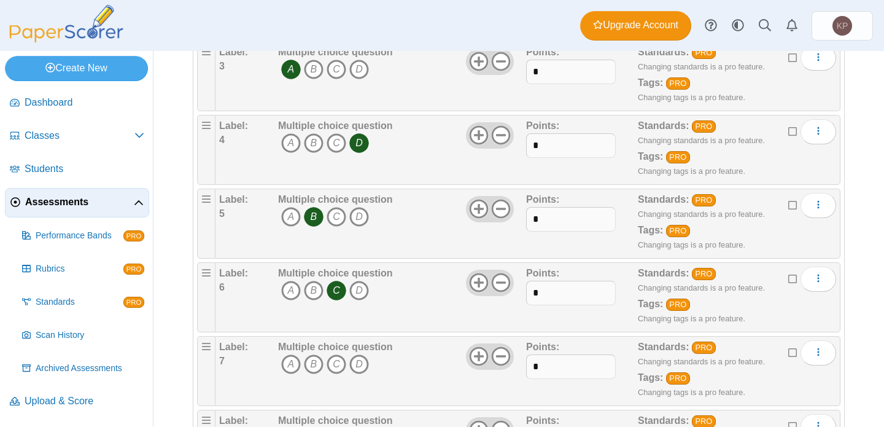
scroll to position [371, 0]
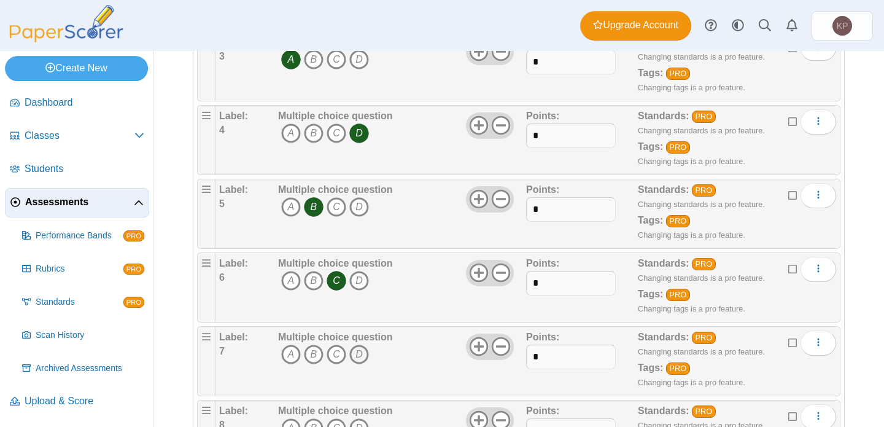
click at [359, 356] on icon "D" at bounding box center [359, 354] width 20 height 20
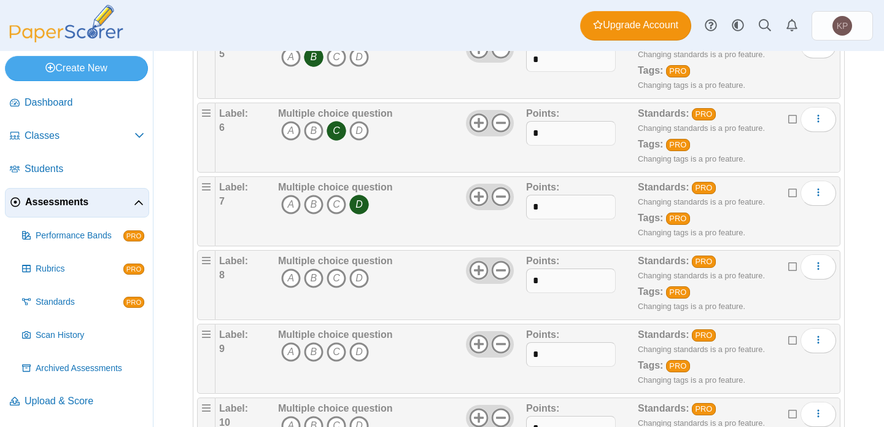
scroll to position [523, 0]
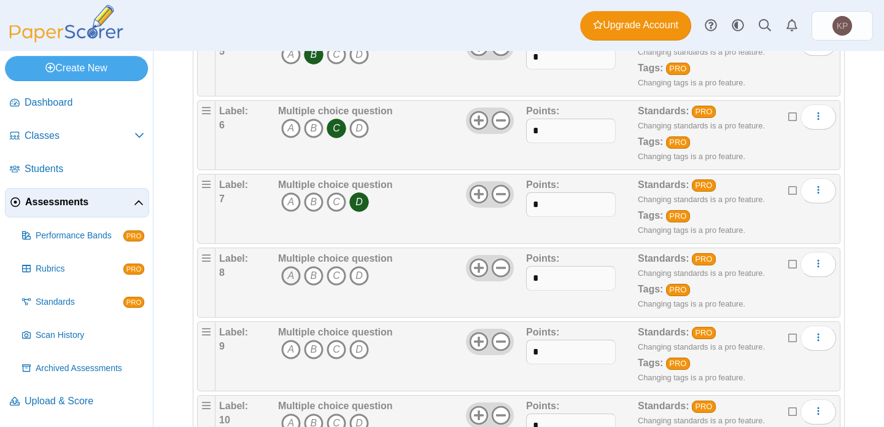
click at [290, 275] on icon "A" at bounding box center [291, 276] width 20 height 20
click at [314, 275] on icon "B" at bounding box center [314, 276] width 20 height 20
click at [365, 276] on icon "D" at bounding box center [359, 276] width 20 height 20
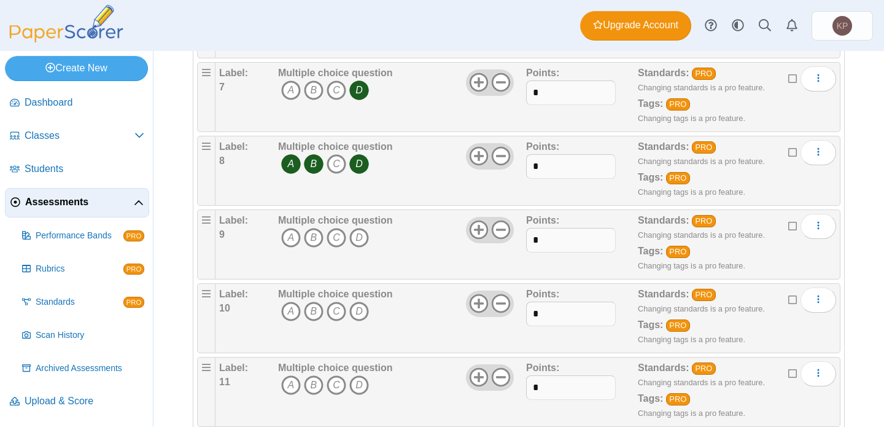
scroll to position [654, 0]
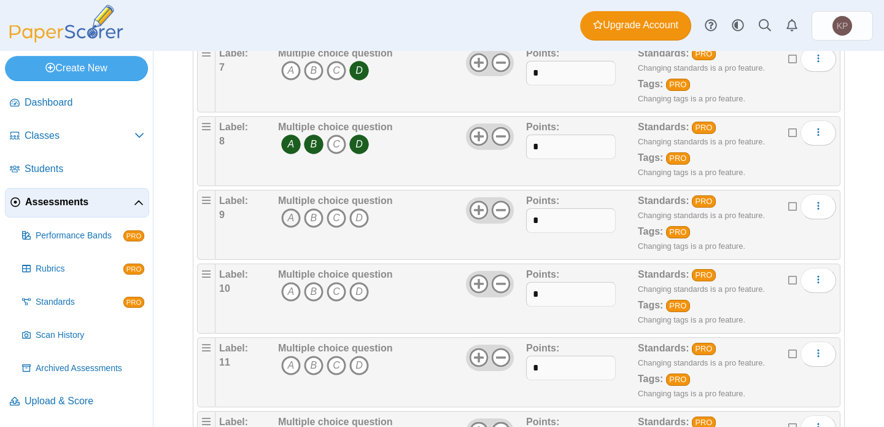
click at [287, 218] on icon "A" at bounding box center [291, 218] width 20 height 20
click at [313, 219] on icon "B" at bounding box center [314, 218] width 20 height 20
click at [336, 289] on icon "C" at bounding box center [337, 292] width 20 height 20
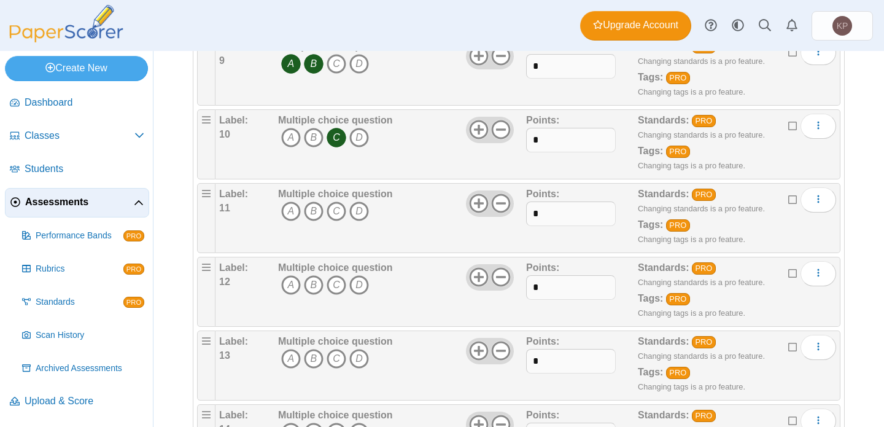
scroll to position [810, 0]
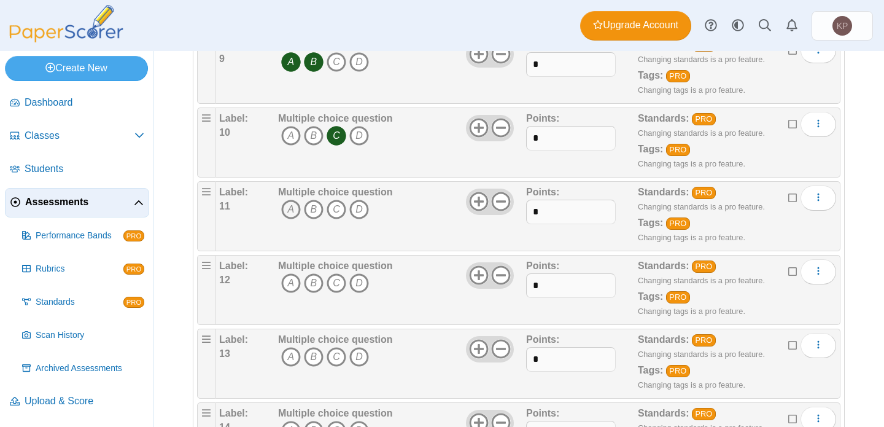
click at [292, 217] on icon "A" at bounding box center [291, 210] width 20 height 20
click at [310, 276] on icon "B" at bounding box center [314, 283] width 20 height 20
click at [356, 356] on icon "D" at bounding box center [359, 357] width 20 height 20
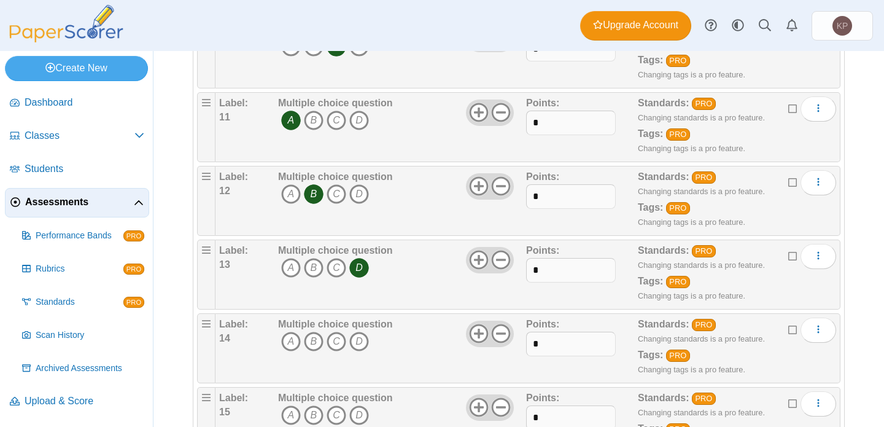
scroll to position [902, 0]
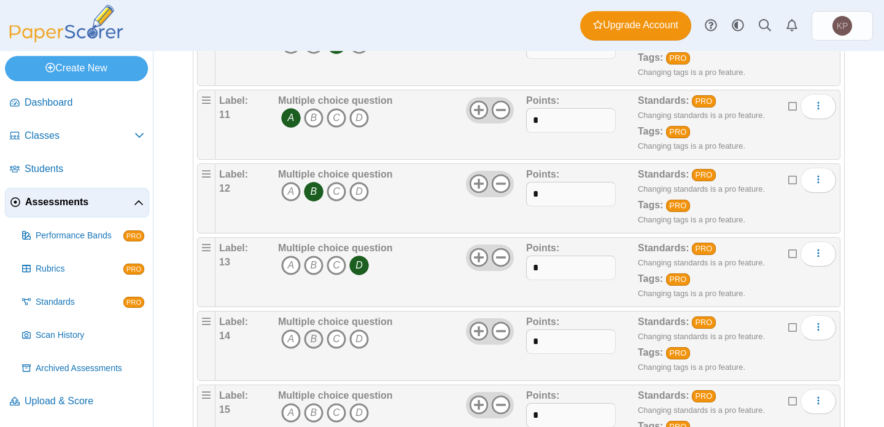
click at [309, 340] on icon "B" at bounding box center [314, 339] width 20 height 20
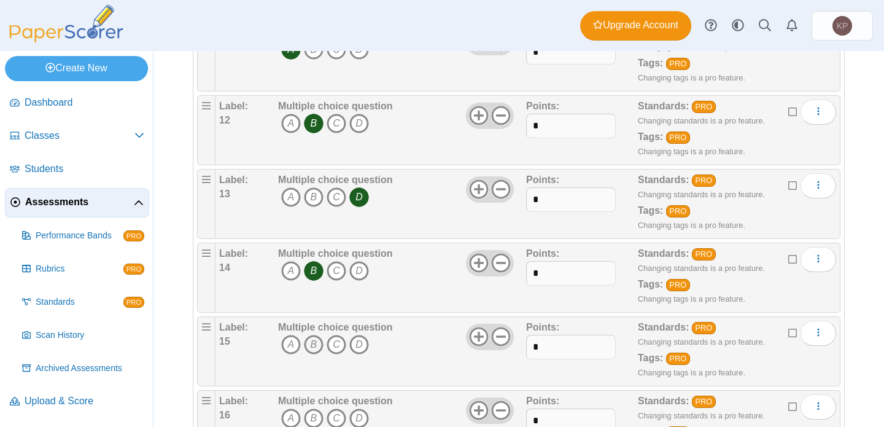
click at [311, 344] on icon "B" at bounding box center [314, 345] width 20 height 20
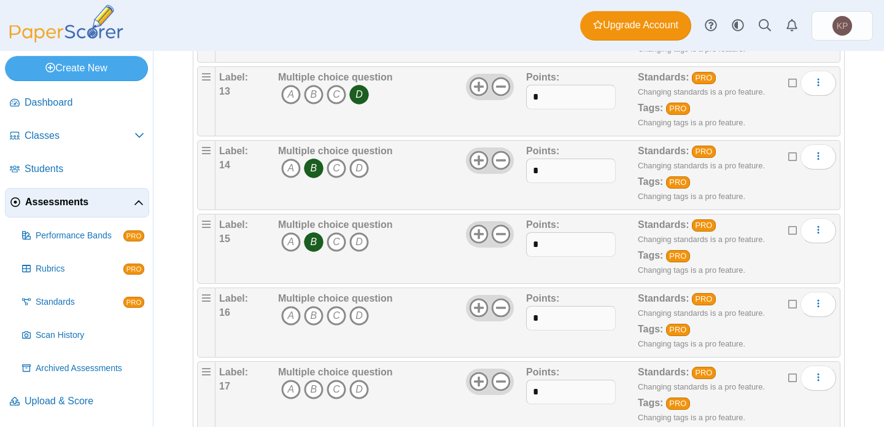
scroll to position [1082, 0]
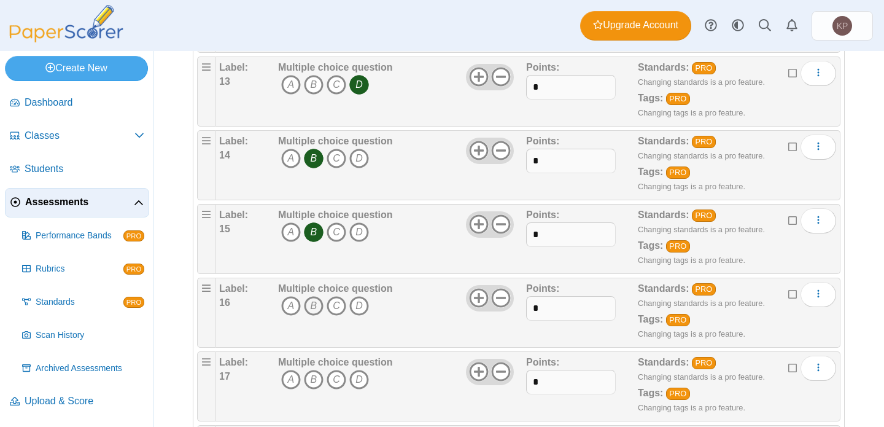
click at [313, 306] on icon "B" at bounding box center [314, 306] width 20 height 20
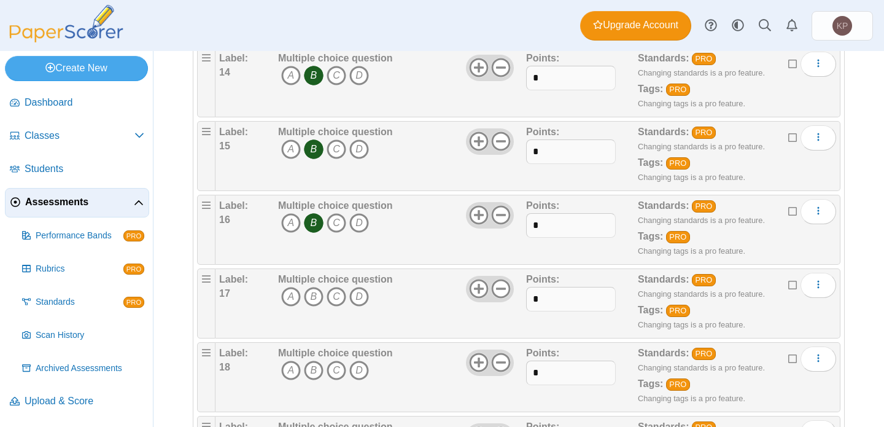
scroll to position [1200, 0]
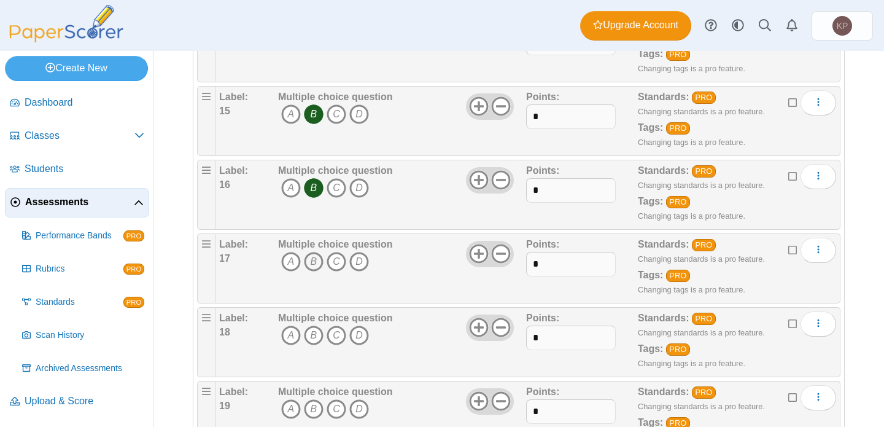
click at [313, 260] on icon "B" at bounding box center [314, 262] width 20 height 20
click at [336, 333] on icon "C" at bounding box center [337, 335] width 20 height 20
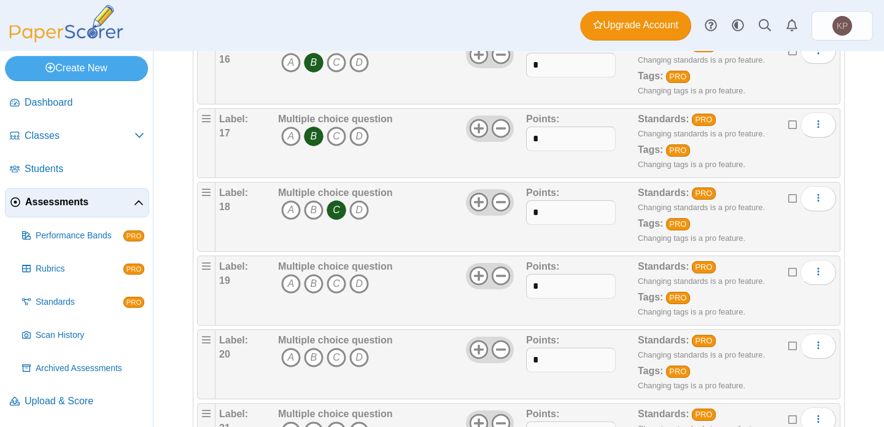
scroll to position [1332, 0]
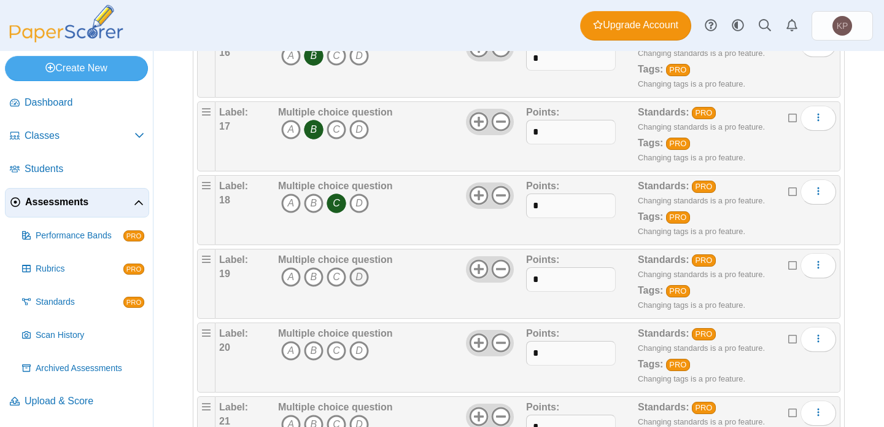
click at [360, 279] on icon "D" at bounding box center [359, 277] width 20 height 20
click at [314, 355] on icon "B" at bounding box center [314, 351] width 20 height 20
click at [337, 347] on icon "C" at bounding box center [337, 351] width 20 height 20
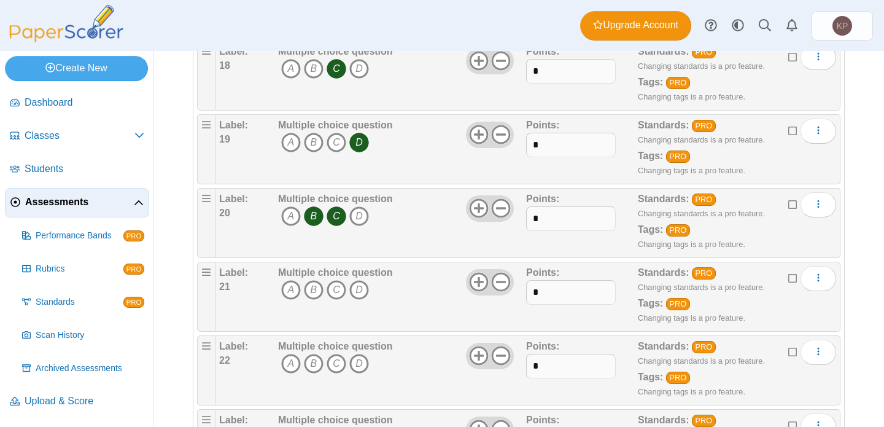
scroll to position [1473, 0]
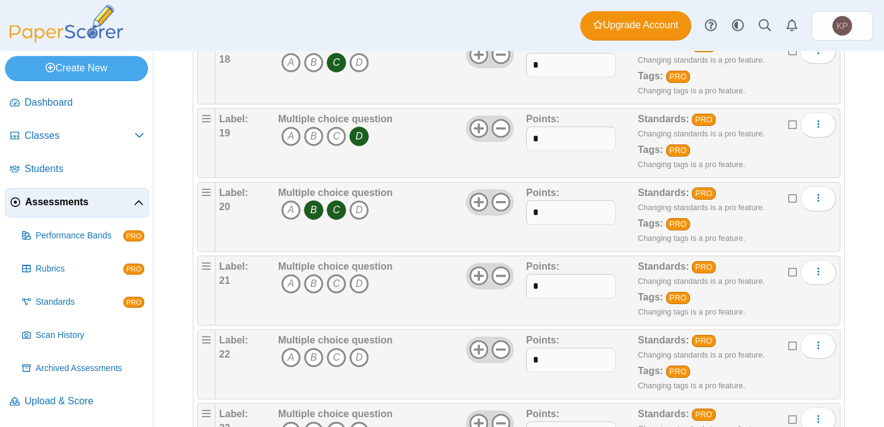
click at [338, 284] on icon "C" at bounding box center [337, 284] width 20 height 20
click at [336, 359] on icon "C" at bounding box center [337, 358] width 20 height 20
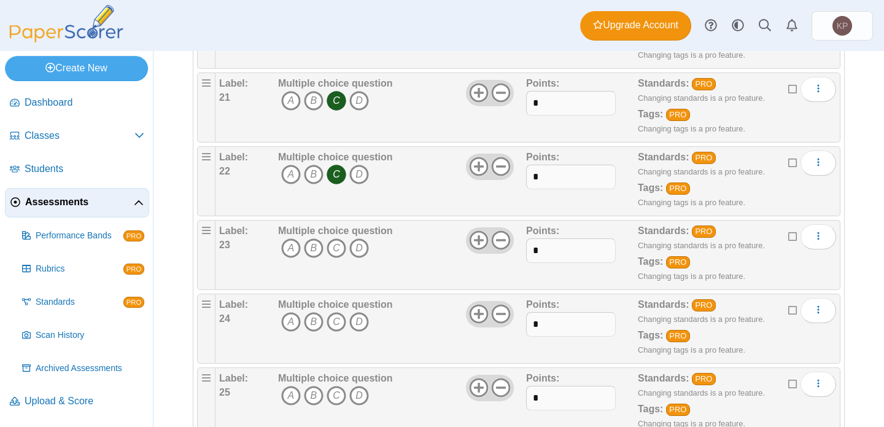
scroll to position [1663, 0]
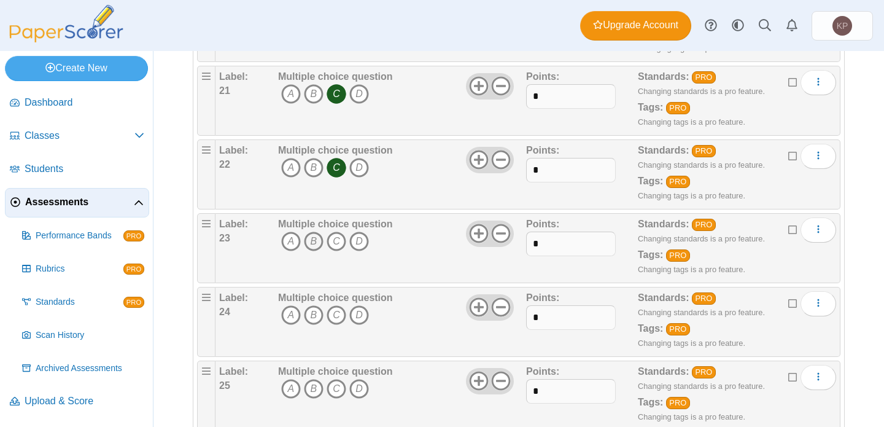
click at [316, 237] on icon "B" at bounding box center [314, 241] width 20 height 20
click at [292, 318] on icon "A" at bounding box center [291, 315] width 20 height 20
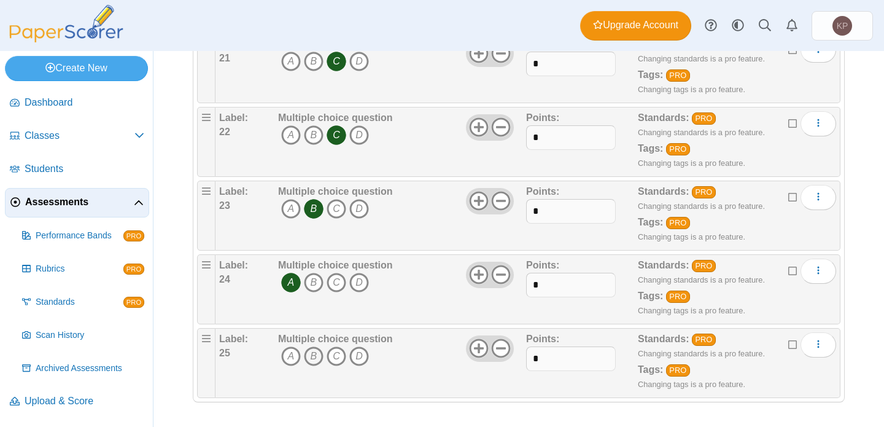
click at [315, 354] on icon "B" at bounding box center [314, 356] width 20 height 20
click at [337, 354] on icon "C" at bounding box center [337, 356] width 20 height 20
click at [481, 343] on icon at bounding box center [479, 348] width 20 height 20
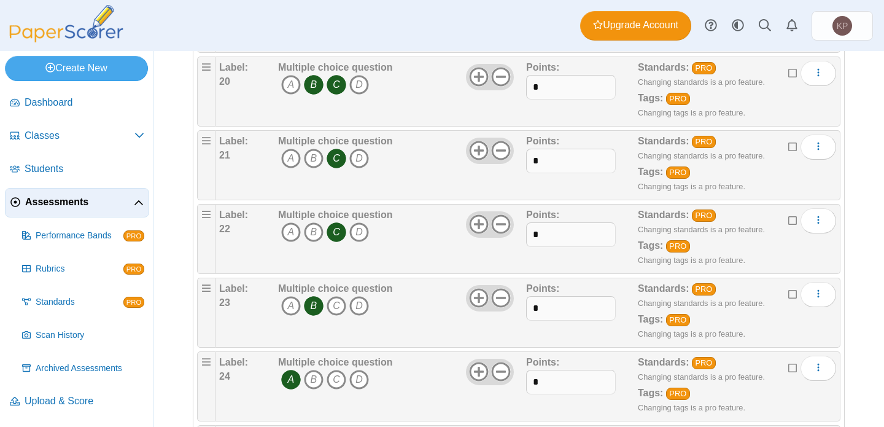
scroll to position [1590, 0]
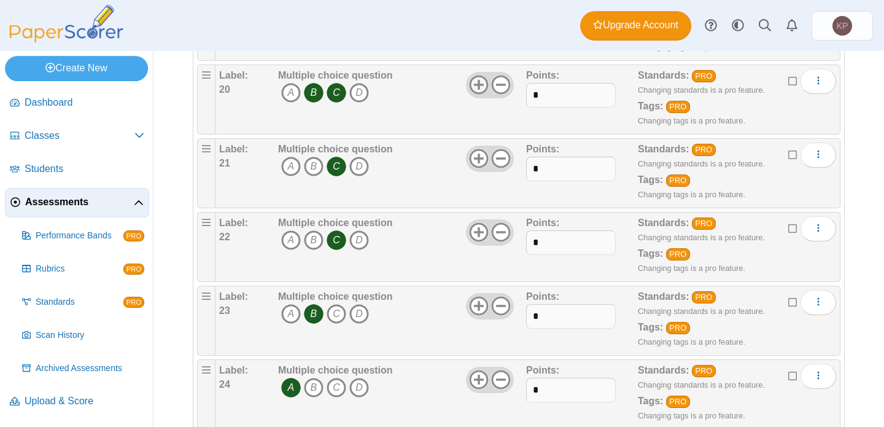
click at [481, 84] on icon at bounding box center [479, 85] width 20 height 20
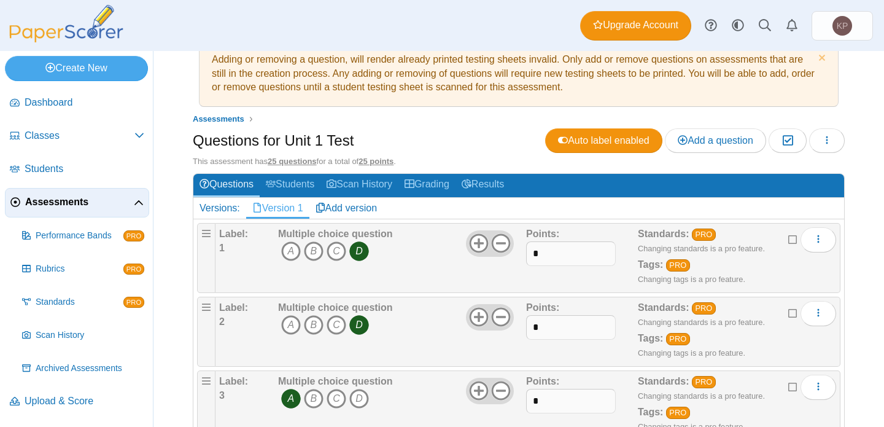
scroll to position [39, 0]
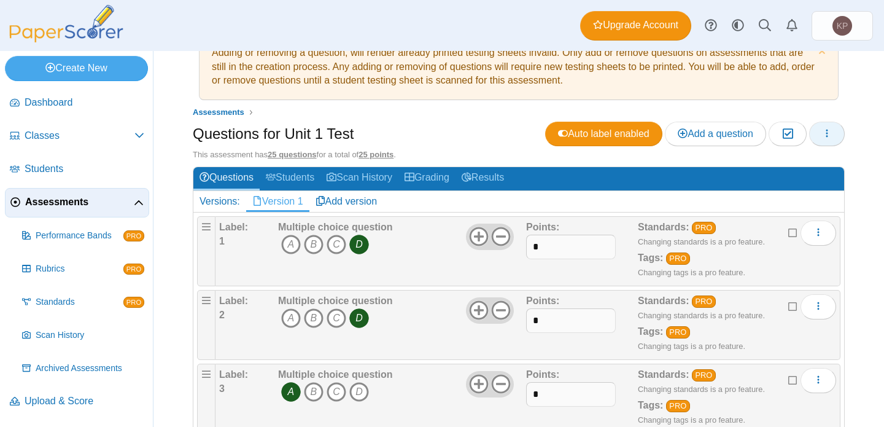
click at [826, 126] on button "button" at bounding box center [827, 134] width 36 height 25
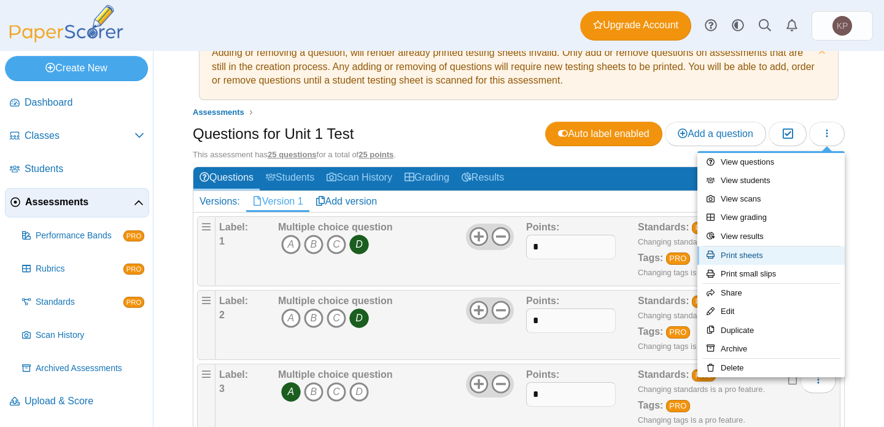
click at [750, 256] on link "Print sheets" at bounding box center [770, 255] width 147 height 18
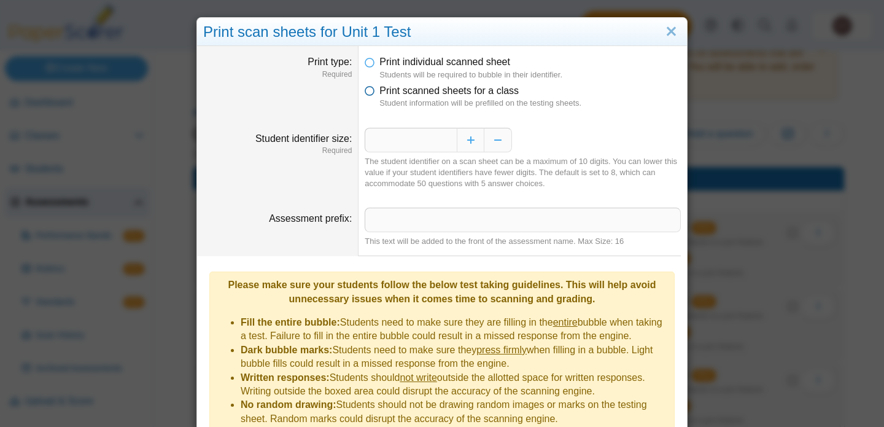
click at [370, 91] on icon at bounding box center [370, 88] width 10 height 9
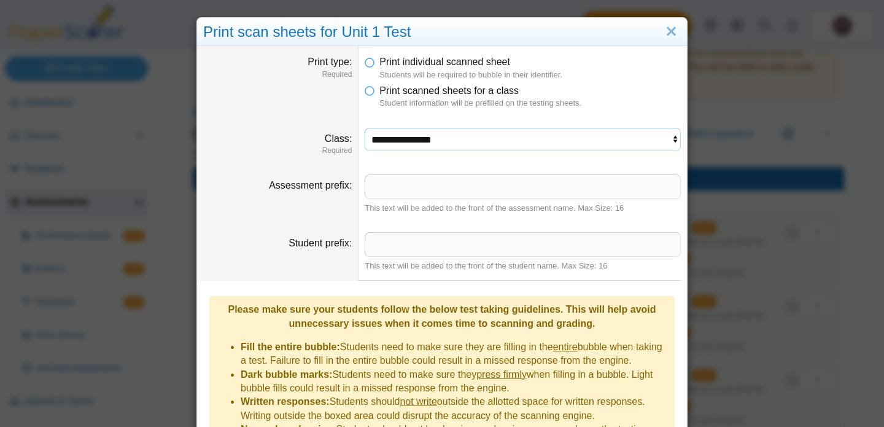
click at [418, 135] on select "**********" at bounding box center [523, 139] width 316 height 23
click at [365, 128] on select "**********" at bounding box center [523, 139] width 316 height 23
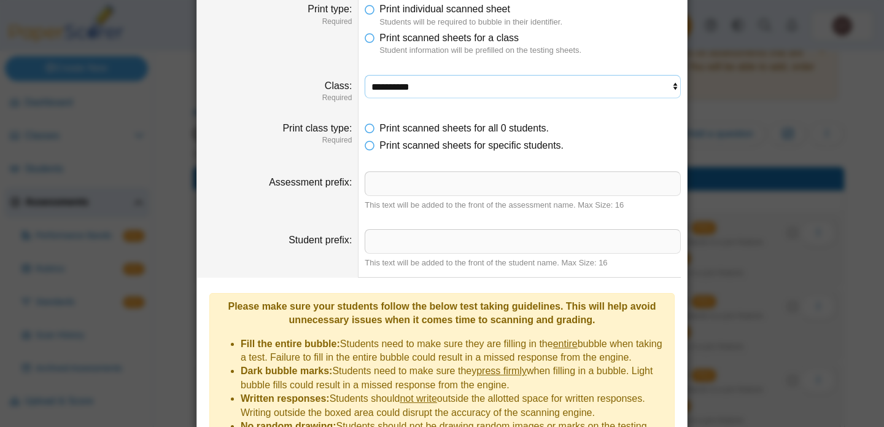
scroll to position [0, 0]
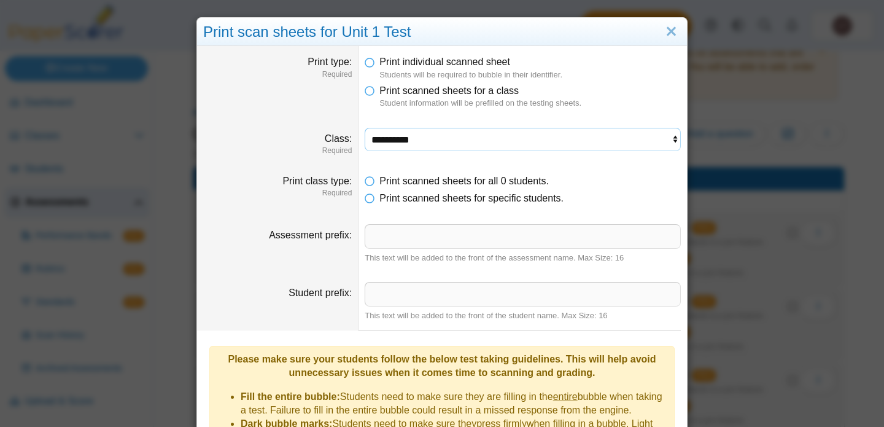
click at [440, 142] on select "**********" at bounding box center [523, 139] width 316 height 23
select select "**********"
click at [365, 128] on select "**********" at bounding box center [523, 139] width 316 height 23
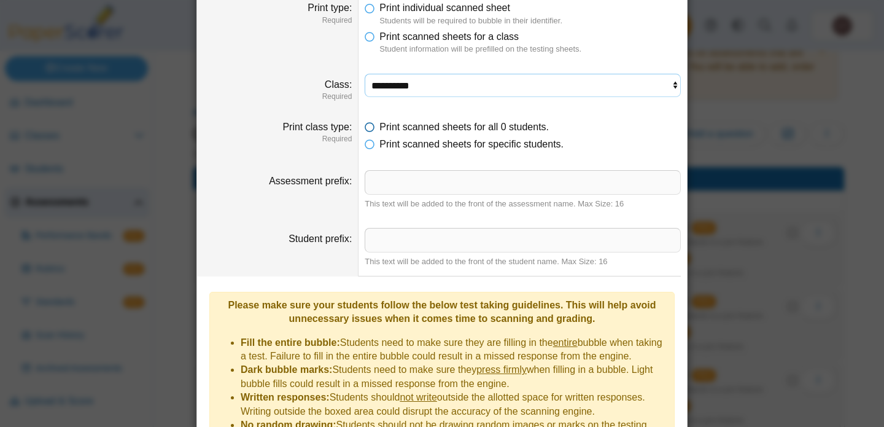
scroll to position [195, 0]
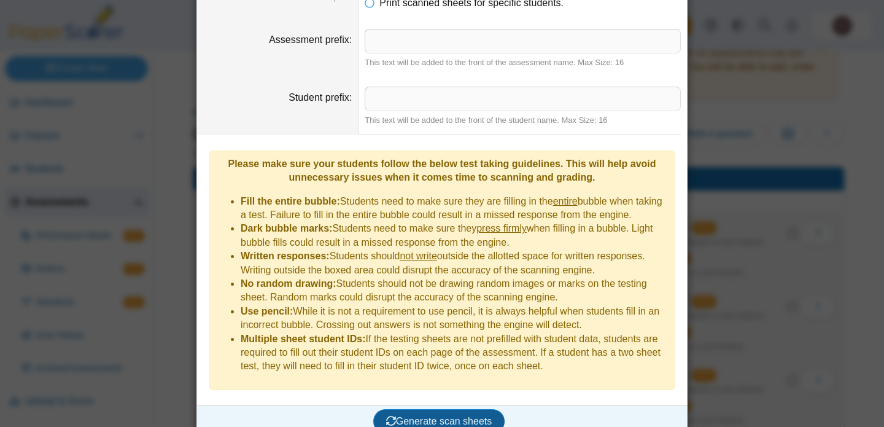
click at [413, 409] on button "Generate scan sheets" at bounding box center [439, 421] width 132 height 25
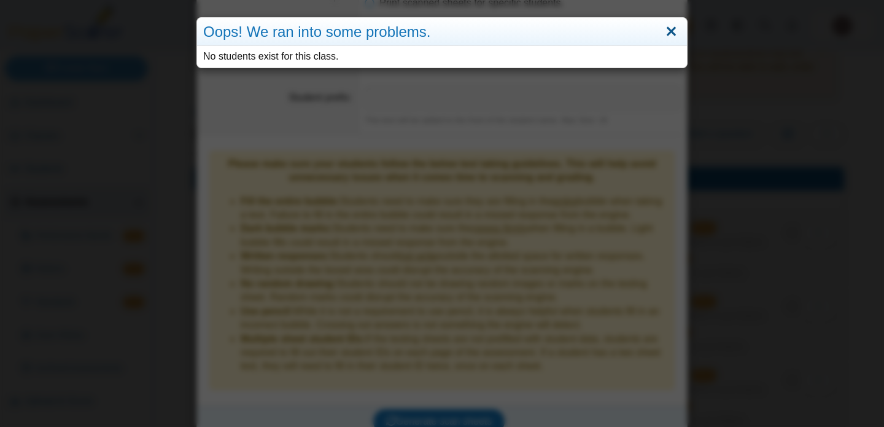
click at [670, 32] on link "Close" at bounding box center [671, 31] width 19 height 21
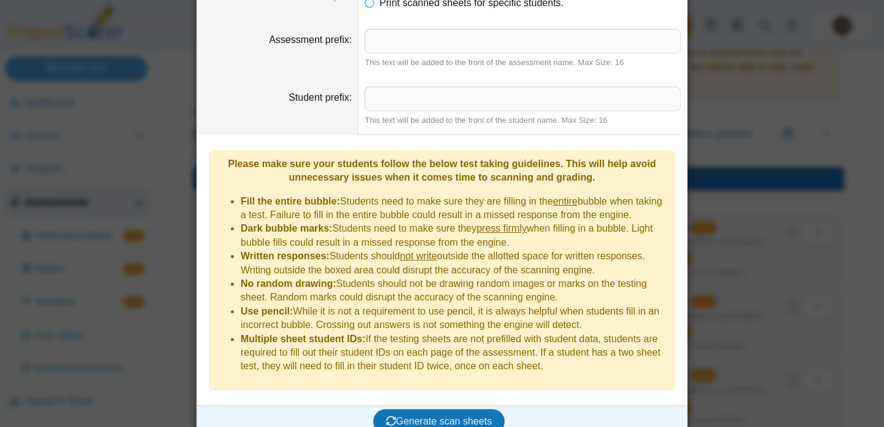
scroll to position [0, 0]
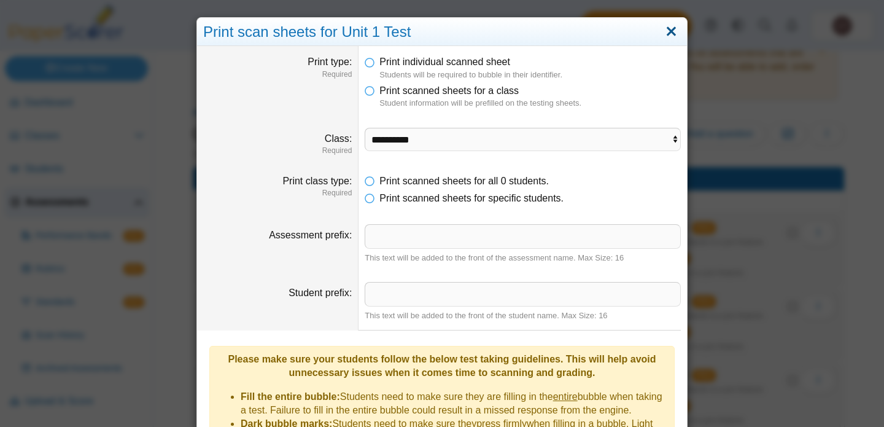
click at [674, 28] on link "Close" at bounding box center [671, 31] width 19 height 21
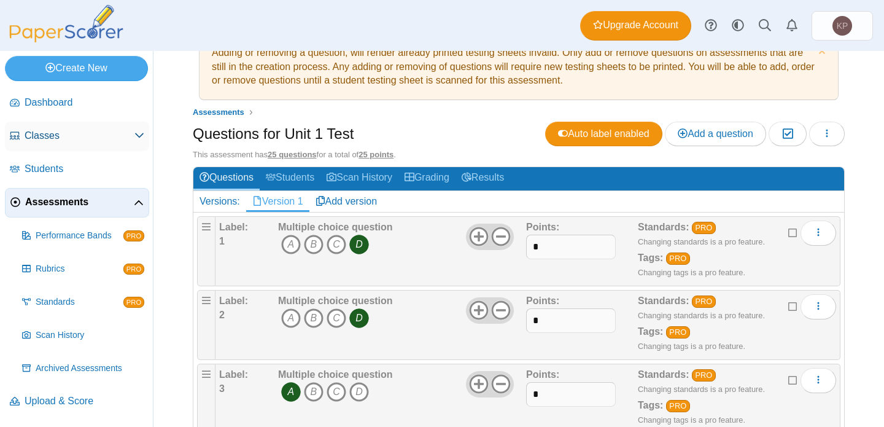
click at [62, 134] on span "Classes" at bounding box center [80, 136] width 110 height 14
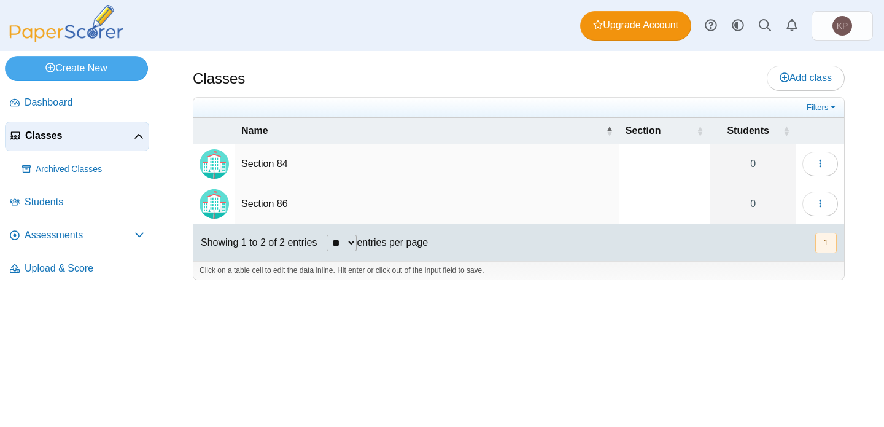
click at [274, 199] on td "Section 86" at bounding box center [427, 204] width 384 height 40
click at [806, 195] on button "button" at bounding box center [820, 204] width 36 height 25
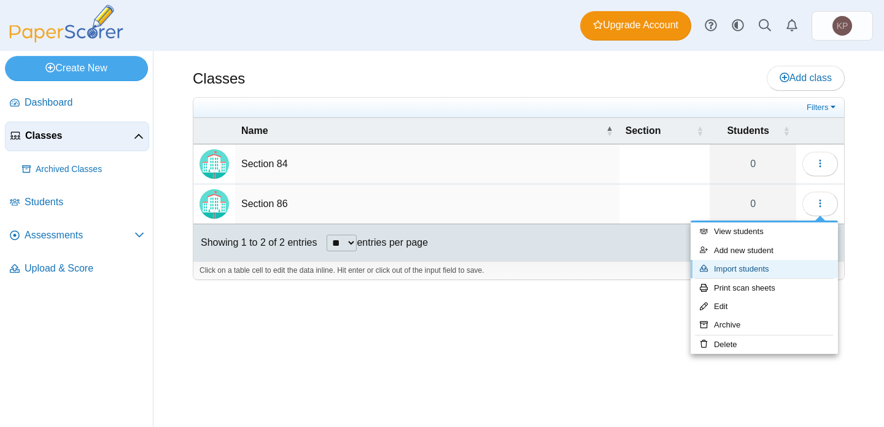
click at [785, 267] on link "Import students" at bounding box center [764, 269] width 147 height 18
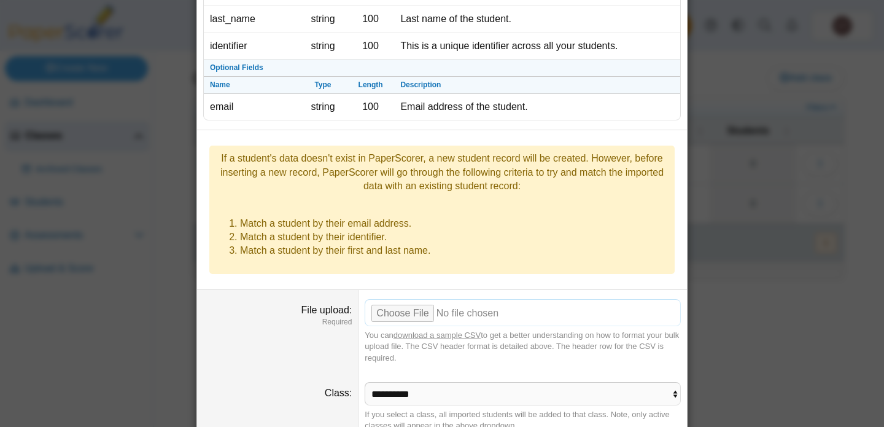
scroll to position [144, 0]
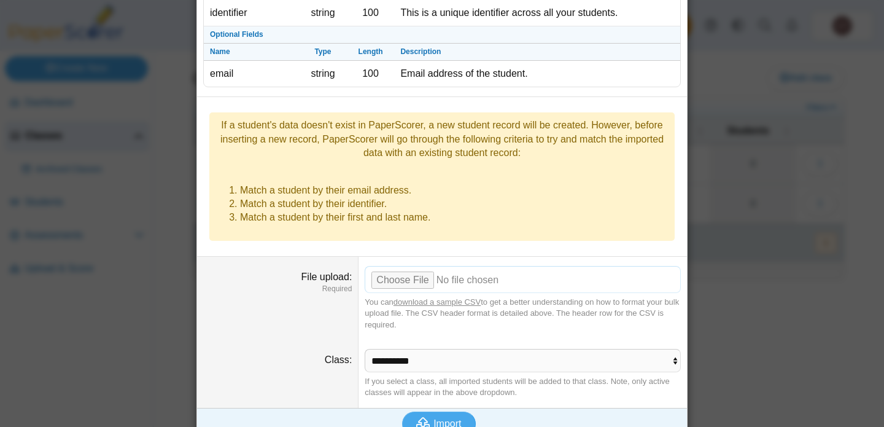
click at [403, 266] on input "File upload" at bounding box center [523, 279] width 316 height 27
type input "**********"
click at [439, 418] on span "Import" at bounding box center [447, 423] width 28 height 10
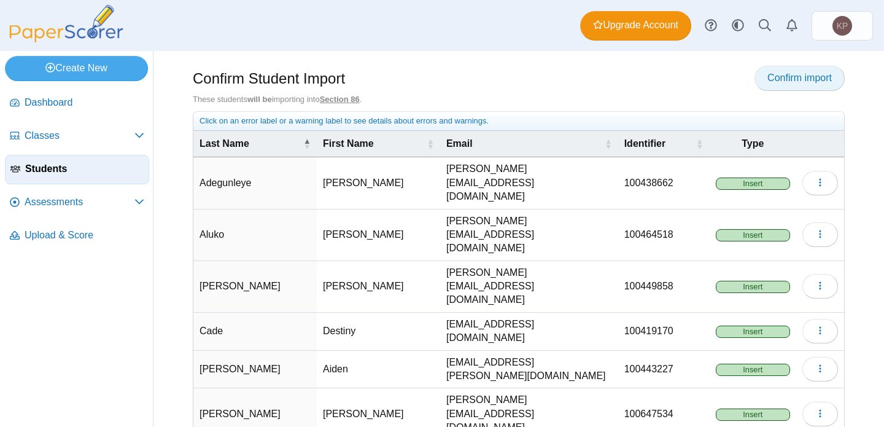
click at [809, 79] on span "Confirm import" at bounding box center [799, 77] width 64 height 10
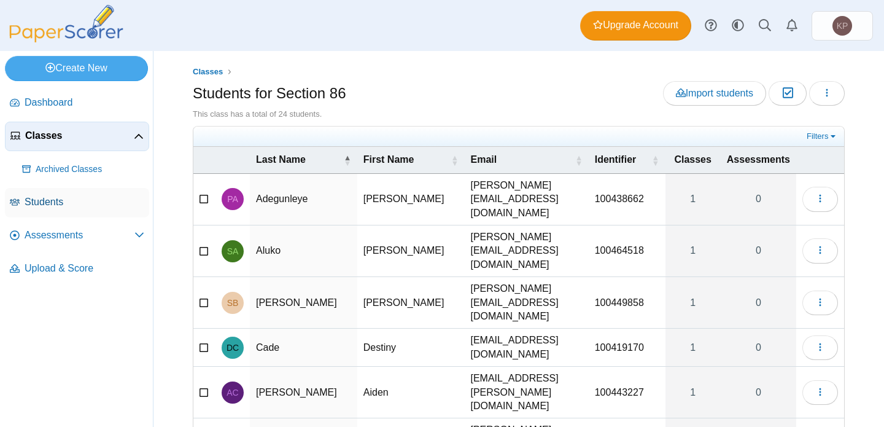
click at [60, 200] on span "Students" at bounding box center [85, 202] width 120 height 14
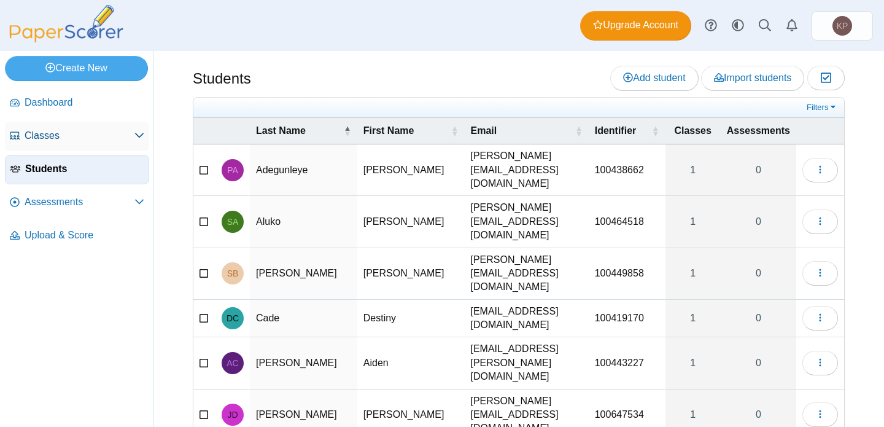
click at [47, 134] on span "Classes" at bounding box center [80, 136] width 110 height 14
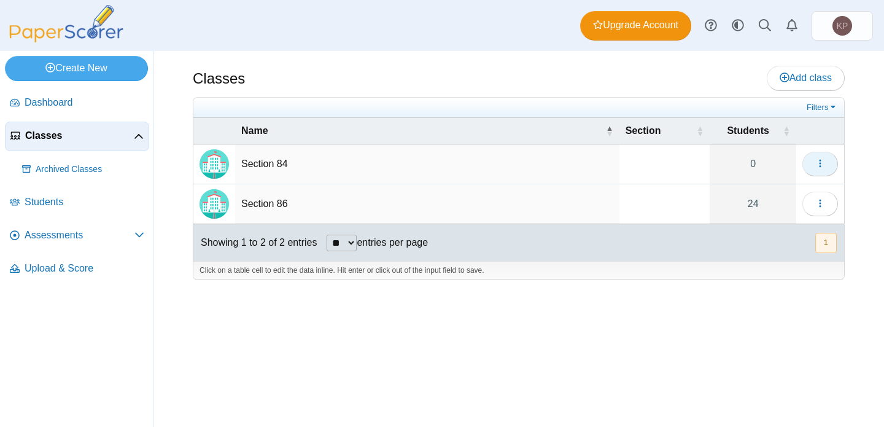
click at [823, 166] on icon "button" at bounding box center [820, 163] width 10 height 10
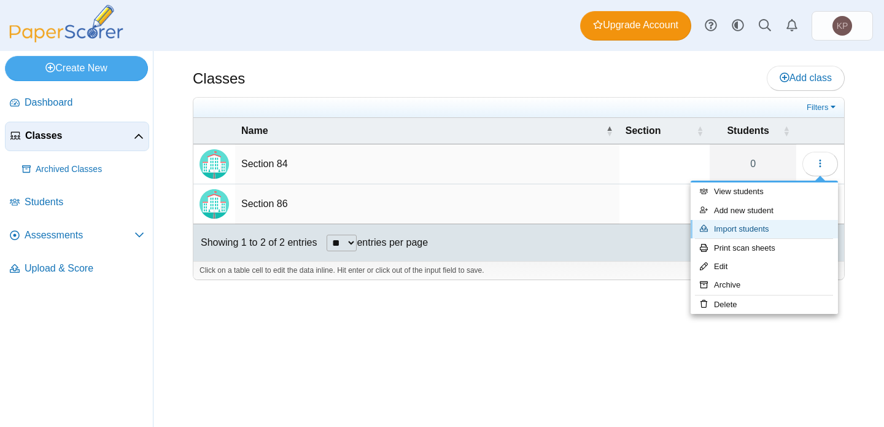
click at [766, 230] on link "Import students" at bounding box center [764, 229] width 147 height 18
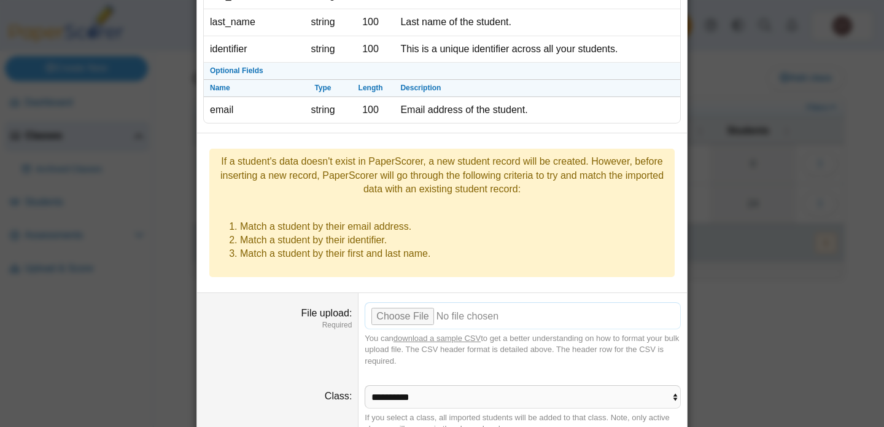
scroll to position [144, 0]
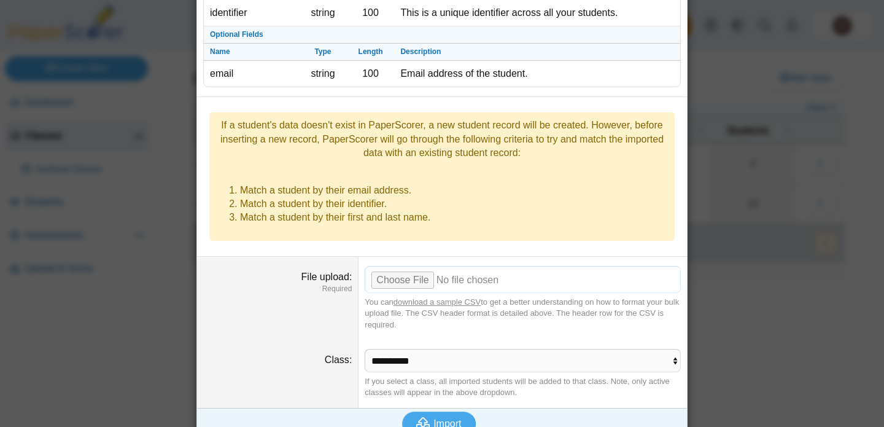
click at [413, 266] on input "File upload" at bounding box center [523, 279] width 316 height 27
type input "**********"
click at [430, 417] on icon "submit" at bounding box center [424, 424] width 17 height 14
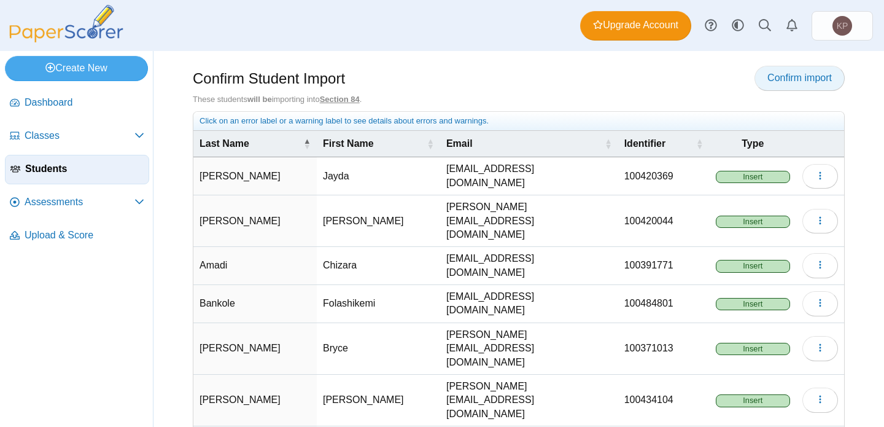
click at [834, 76] on link "Confirm import" at bounding box center [800, 78] width 90 height 25
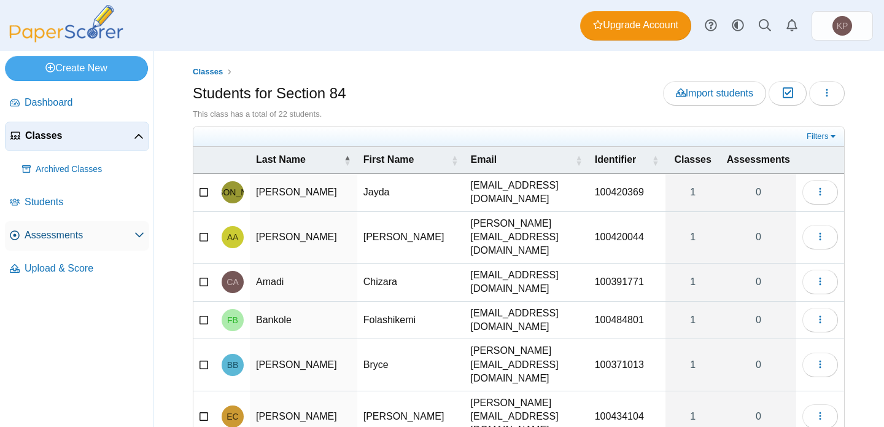
click at [53, 236] on span "Assessments" at bounding box center [80, 235] width 110 height 14
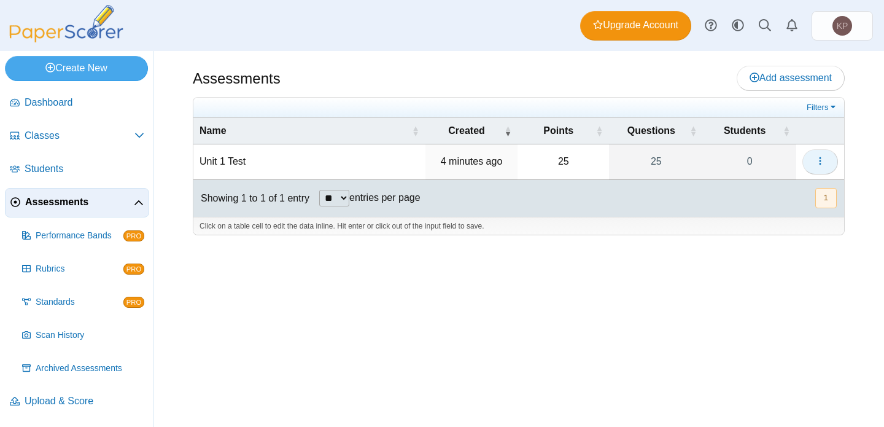
click at [823, 150] on button "button" at bounding box center [820, 161] width 36 height 25
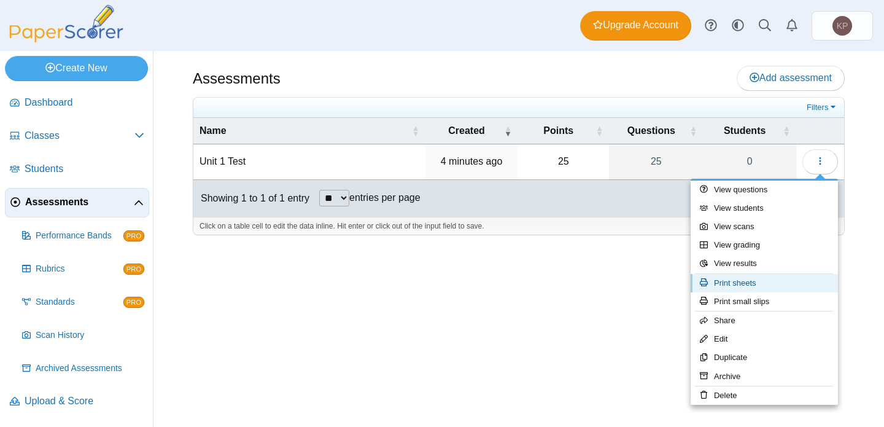
click at [754, 284] on link "Print sheets" at bounding box center [764, 283] width 147 height 18
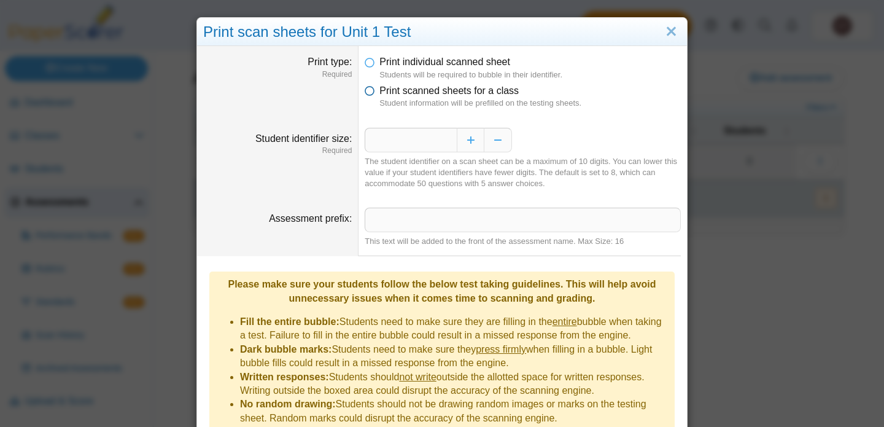
click at [371, 88] on icon at bounding box center [370, 88] width 10 height 9
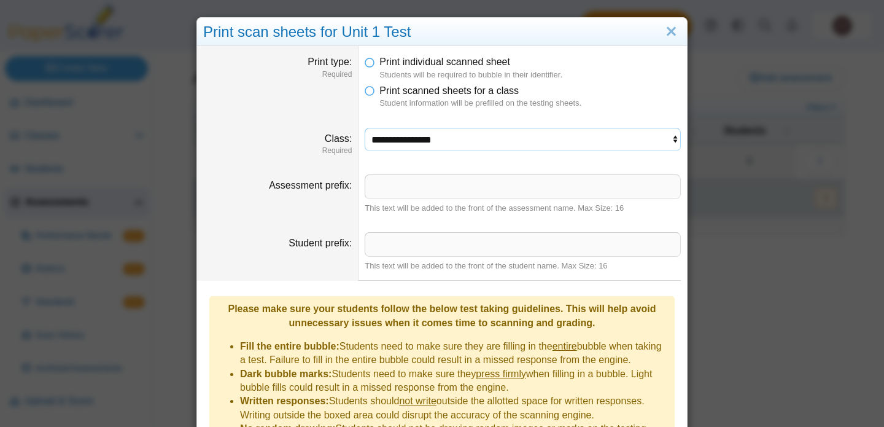
click at [402, 142] on select "**********" at bounding box center [523, 139] width 316 height 23
select select "**********"
click at [365, 128] on select "**********" at bounding box center [523, 139] width 316 height 23
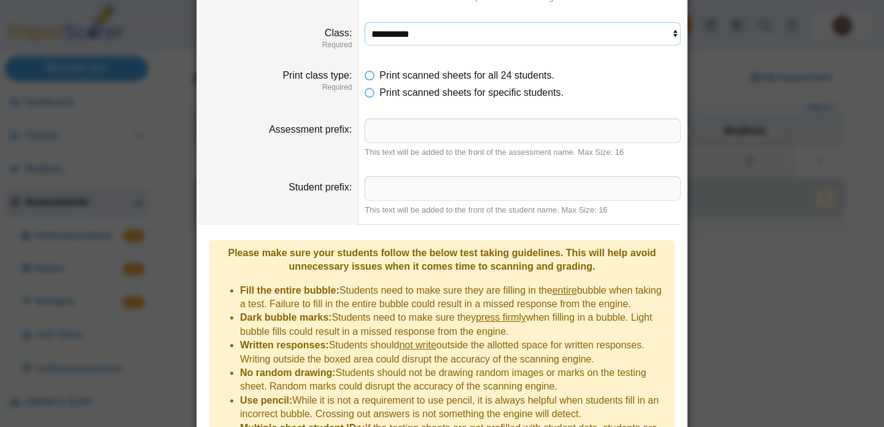
scroll to position [194, 0]
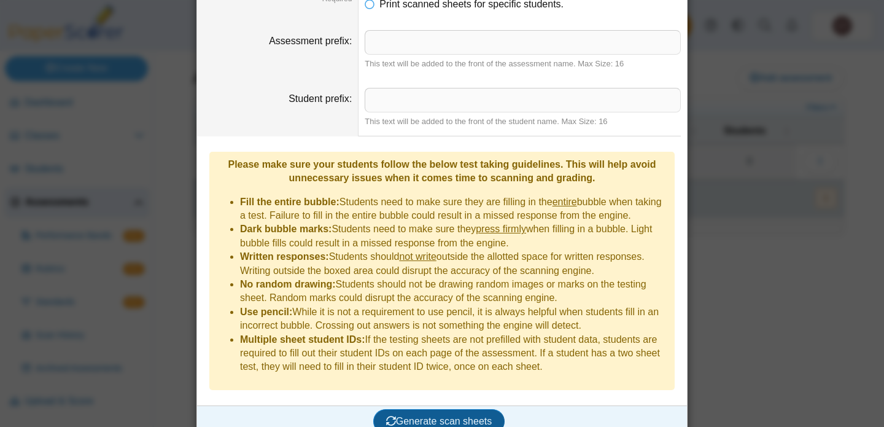
click at [422, 416] on span "Generate scan sheets" at bounding box center [439, 421] width 106 height 10
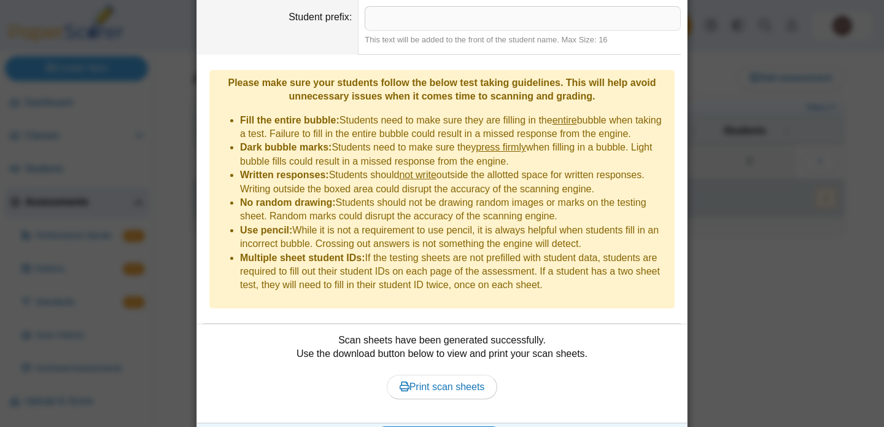
scroll to position [293, 0]
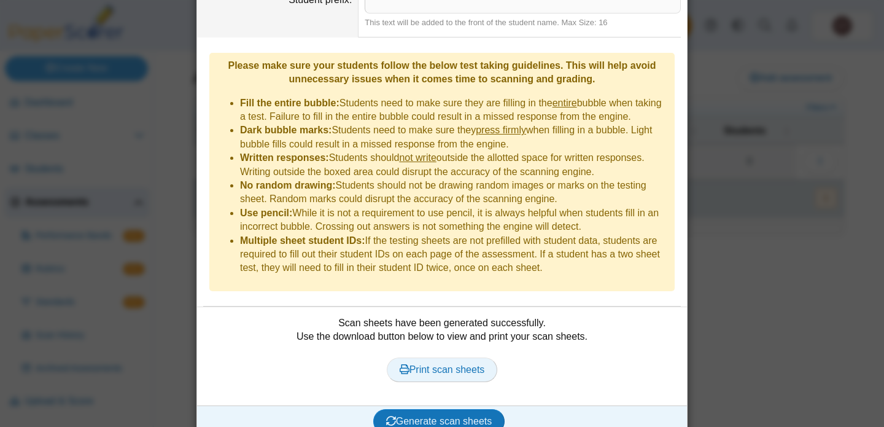
click at [434, 364] on span "Print scan sheets" at bounding box center [442, 369] width 85 height 10
